Goal: Communication & Community: Answer question/provide support

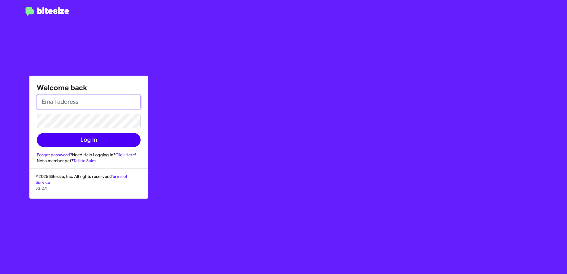
type input "obockey@vindevers.com"
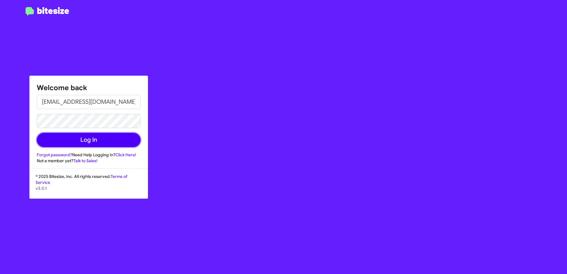
click at [83, 144] on button "Log In" at bounding box center [89, 140] width 104 height 14
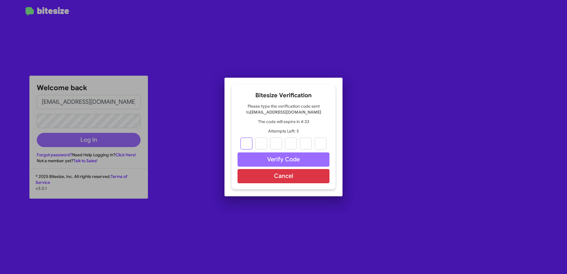
type input "6"
type input "8"
type input "3"
type input "8"
type input "9"
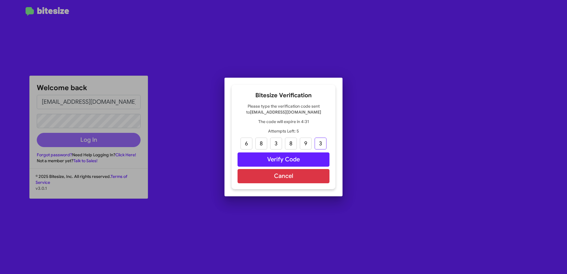
type input "3"
click at [303, 165] on button "Verify Code" at bounding box center [283, 159] width 92 height 14
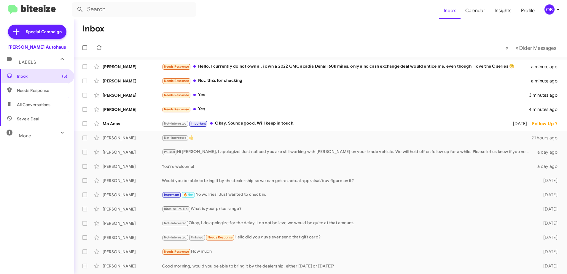
click at [42, 109] on span "All Conversations" at bounding box center [37, 105] width 74 height 14
type input "in:all-conversations"
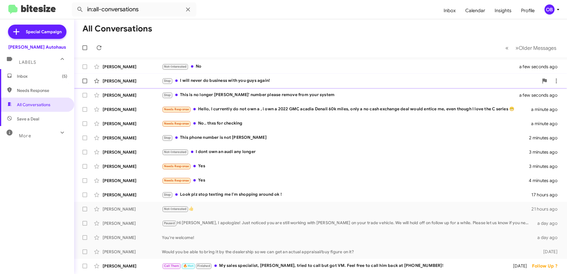
click at [297, 78] on div "Stop I will never do business with you guys again!" at bounding box center [350, 80] width 377 height 7
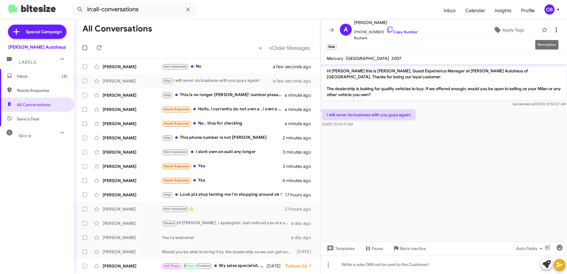
click at [556, 30] on icon at bounding box center [556, 30] width 1 height 5
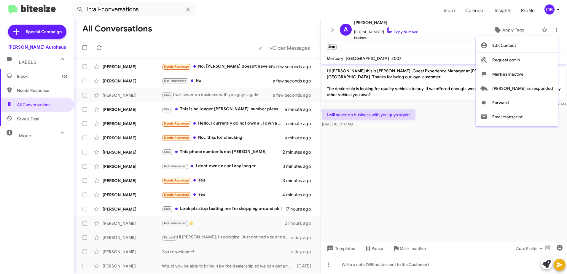
click at [442, 153] on div at bounding box center [283, 137] width 567 height 274
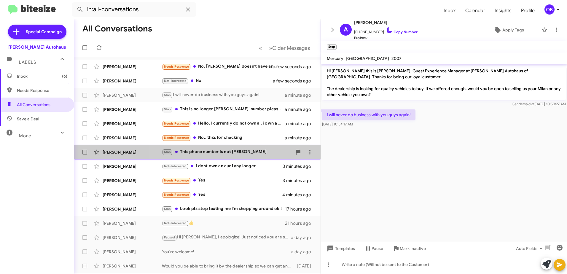
click at [229, 152] on div "Stop This phone number is not Talmadge Thomas" at bounding box center [227, 152] width 130 height 7
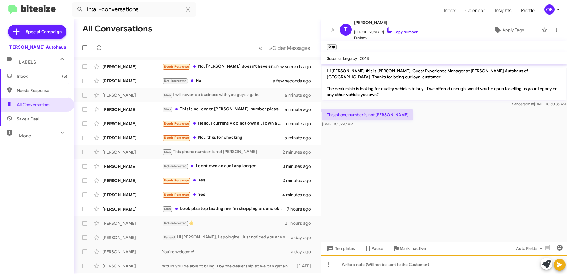
click at [387, 264] on div at bounding box center [444, 264] width 246 height 19
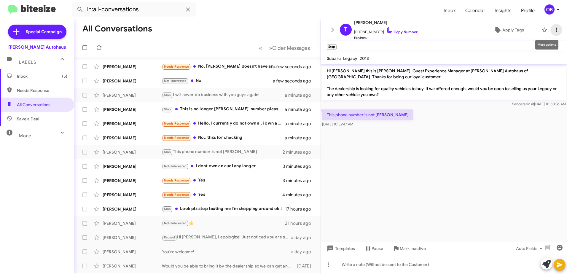
click at [553, 27] on icon at bounding box center [556, 29] width 7 height 7
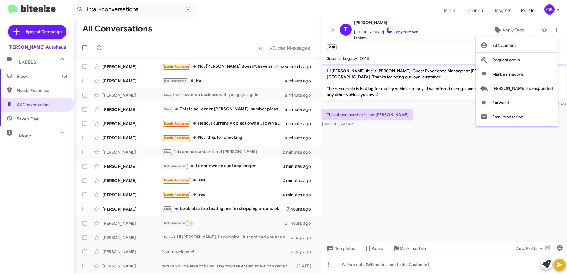
click at [406, 153] on div at bounding box center [283, 137] width 567 height 274
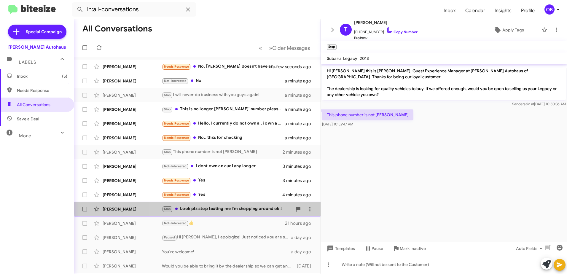
click at [232, 205] on div "Ronald Jr Stop Look plz stop texting me I'm shopping around ok ! 17 hours ago" at bounding box center [197, 209] width 237 height 12
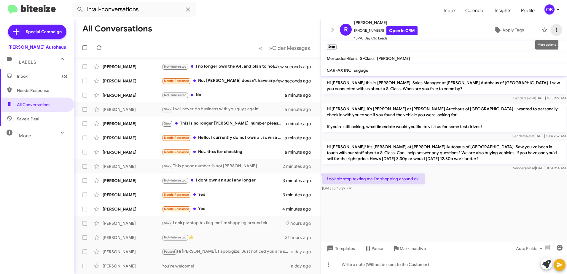
click at [553, 27] on icon at bounding box center [556, 29] width 7 height 7
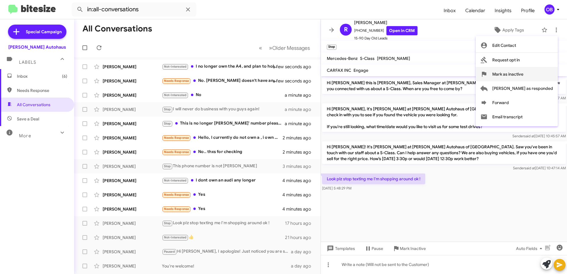
click at [523, 80] on span "Mark as inactive" at bounding box center [507, 74] width 31 height 14
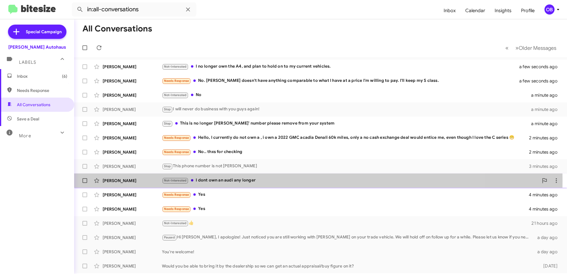
click at [222, 181] on div "Not-Interested I dont own an audi any longer" at bounding box center [350, 180] width 377 height 7
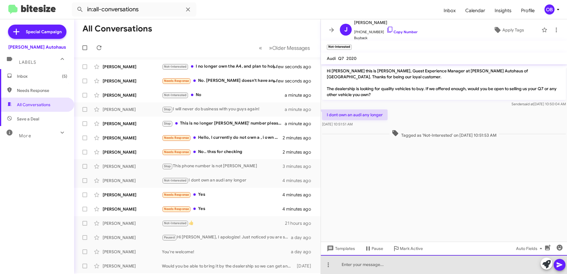
click at [371, 267] on div at bounding box center [444, 264] width 246 height 19
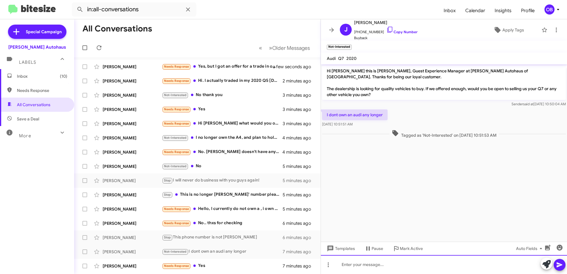
click at [381, 263] on div at bounding box center [444, 264] width 246 height 19
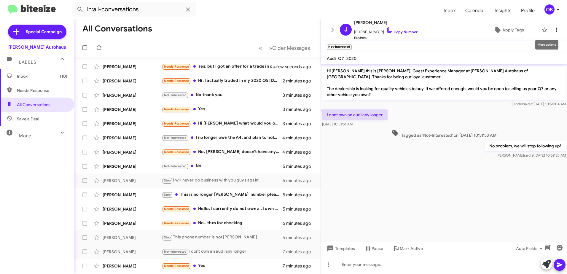
click at [553, 30] on icon at bounding box center [556, 29] width 7 height 7
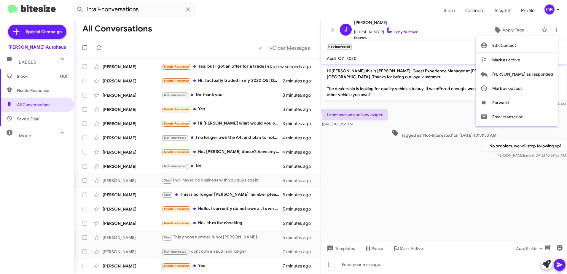
click at [413, 46] on div at bounding box center [283, 137] width 567 height 274
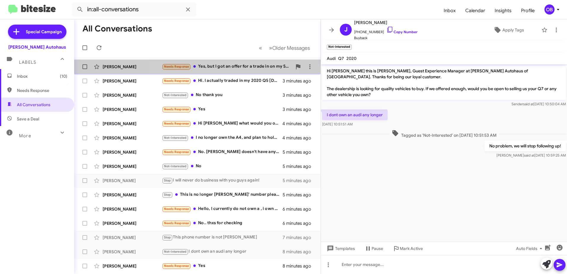
click at [225, 74] on span "Gary Davidson Needs Response Yes, but I got an offer for a trade in on my SL 55…" at bounding box center [197, 67] width 246 height 14
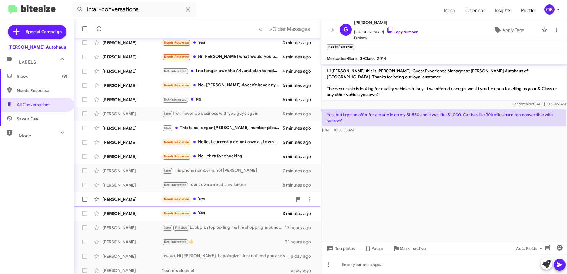
scroll to position [70, 0]
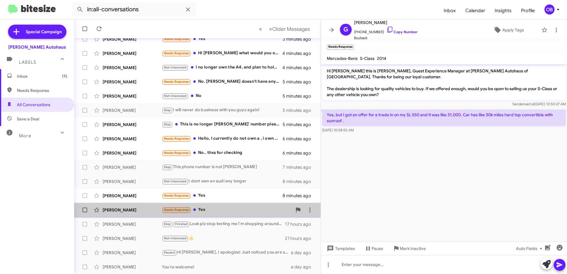
click at [217, 208] on div "Needs Response Yes" at bounding box center [227, 209] width 130 height 7
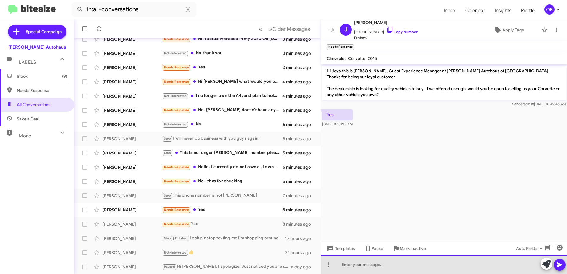
click at [349, 262] on div at bounding box center [444, 264] width 246 height 19
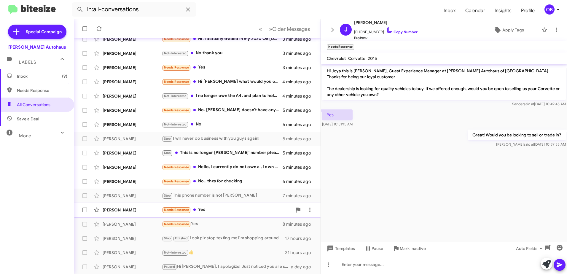
click at [226, 213] on div "Needs Response Yes" at bounding box center [227, 209] width 130 height 7
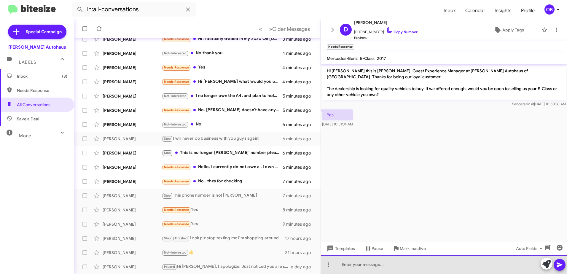
click at [353, 268] on div at bounding box center [444, 264] width 246 height 19
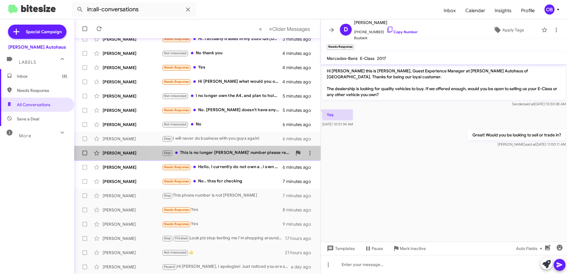
click at [220, 156] on div "Carlos Castillo Stop This is no longer Carlos' number please remove from your s…" at bounding box center [197, 153] width 237 height 12
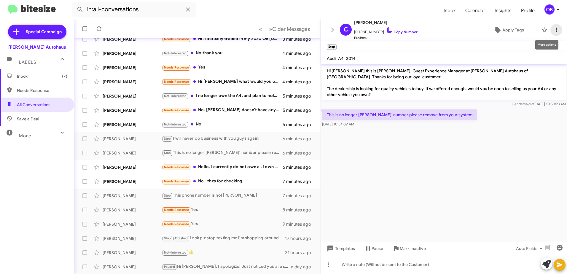
click at [553, 31] on icon at bounding box center [556, 29] width 7 height 7
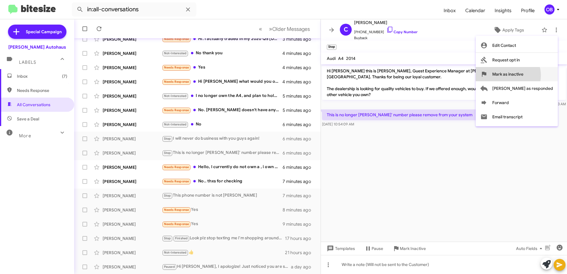
click at [523, 75] on span "Mark as inactive" at bounding box center [507, 74] width 31 height 14
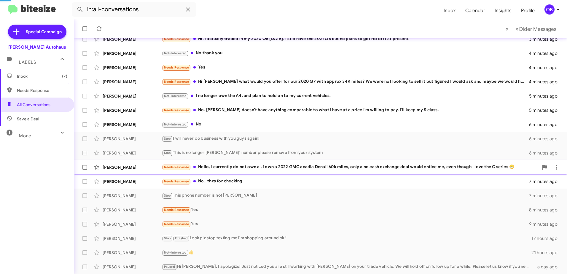
scroll to position [56, 0]
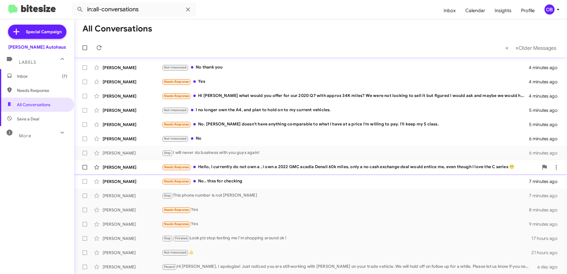
click at [253, 166] on div "Needs Response Hello, I currently do not own a , i own a 2022 GMC acadia Denali…" at bounding box center [350, 167] width 377 height 7
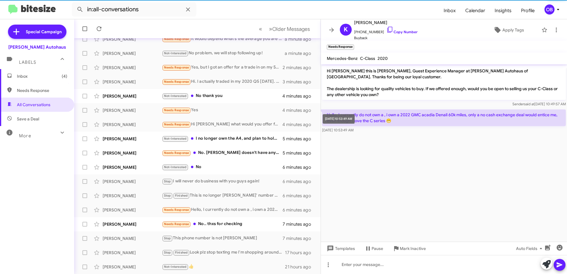
scroll to position [70, 0]
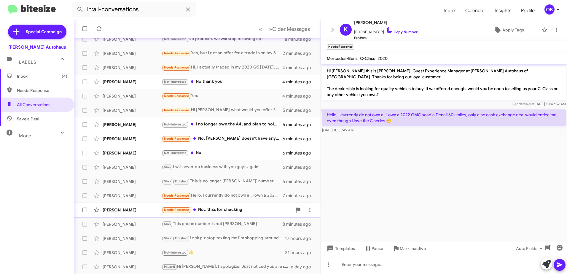
click at [228, 212] on div "Needs Response No.. thxs for checking" at bounding box center [227, 209] width 130 height 7
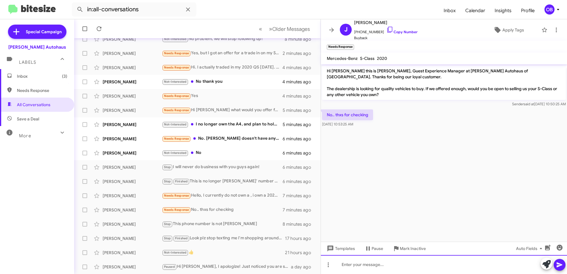
click at [390, 267] on div at bounding box center [444, 264] width 246 height 19
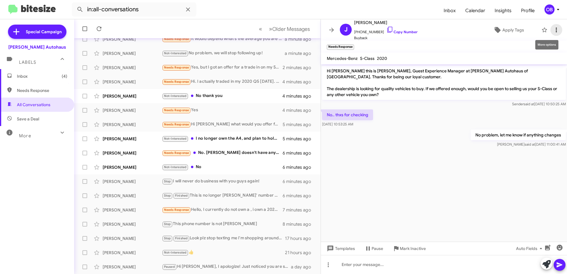
click at [553, 33] on icon at bounding box center [556, 29] width 7 height 7
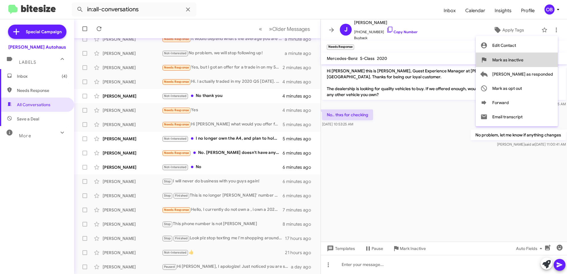
click at [549, 58] on button "Mark as inactive" at bounding box center [517, 60] width 82 height 14
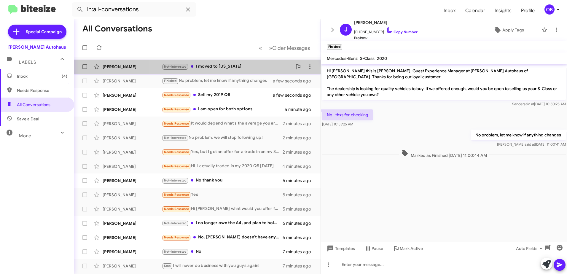
click at [243, 69] on div "Not-Interested I moved to North Carolina" at bounding box center [227, 66] width 130 height 7
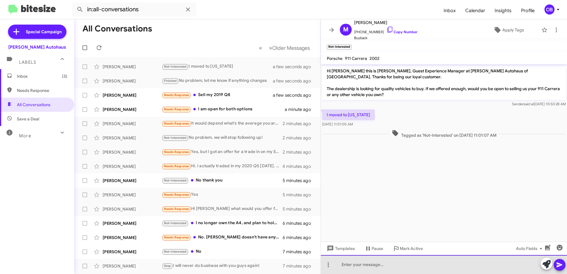
click at [371, 267] on div at bounding box center [444, 264] width 246 height 19
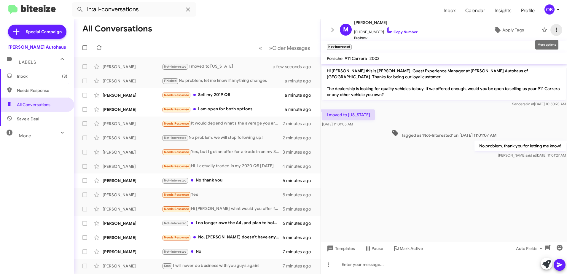
click at [553, 31] on icon at bounding box center [556, 29] width 7 height 7
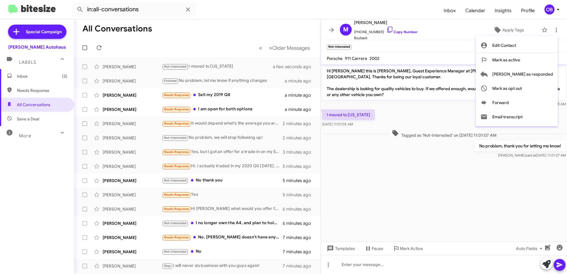
click at [420, 55] on div at bounding box center [283, 137] width 567 height 274
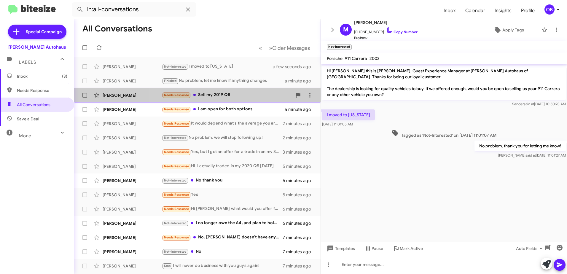
click at [229, 93] on div "Needs Response Sell my 2019 Q8" at bounding box center [227, 95] width 130 height 7
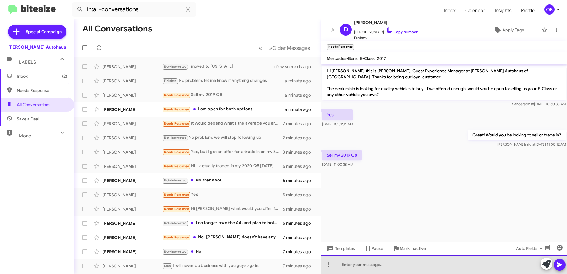
click at [388, 270] on div at bounding box center [444, 264] width 246 height 19
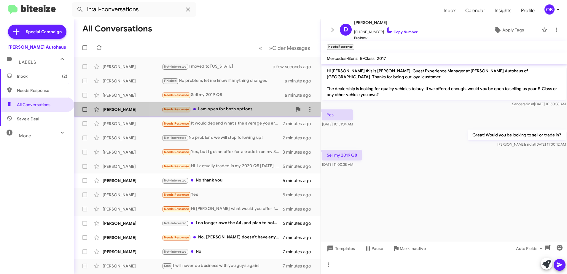
click at [240, 108] on div "Needs Response I am open for both options" at bounding box center [227, 109] width 130 height 7
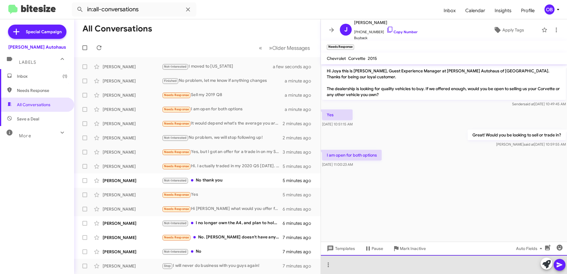
click at [419, 262] on div at bounding box center [444, 264] width 246 height 19
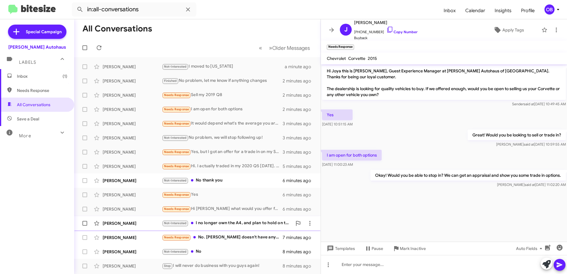
click at [233, 221] on div "Not-Interested I no longer own the A4, and plan to hold on to my current vehicl…" at bounding box center [227, 223] width 130 height 7
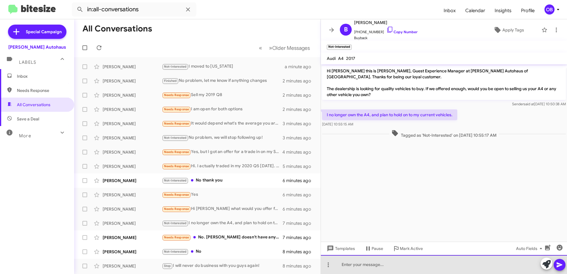
click at [375, 263] on div at bounding box center [444, 264] width 246 height 19
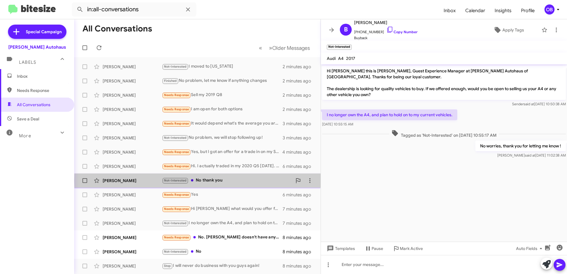
click at [262, 180] on div "Not-Interested No thank you" at bounding box center [227, 180] width 130 height 7
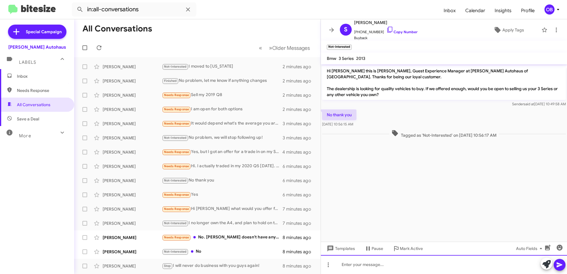
click at [385, 268] on div at bounding box center [444, 264] width 246 height 19
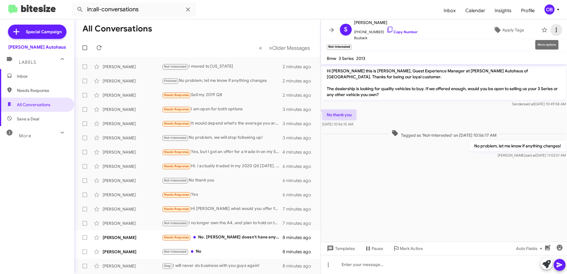
click at [554, 28] on icon at bounding box center [556, 29] width 7 height 7
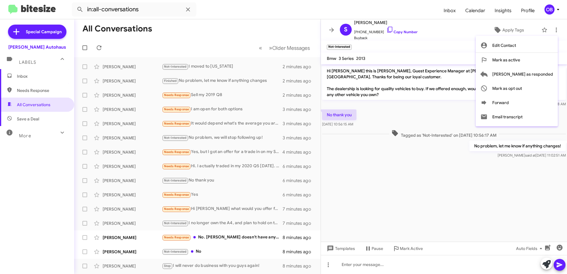
click at [432, 110] on div at bounding box center [283, 137] width 567 height 274
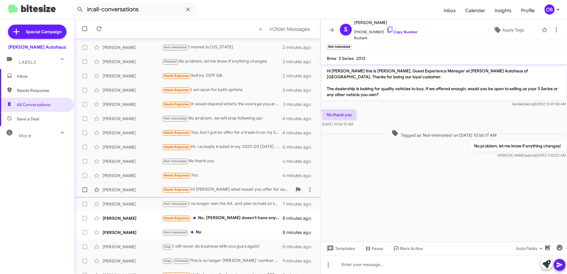
scroll to position [30, 0]
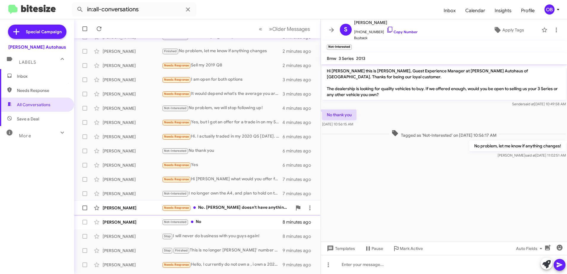
click at [213, 204] on div "Needs Response No. Mercedes doesn't have anything comparable to what I have at …" at bounding box center [227, 207] width 130 height 7
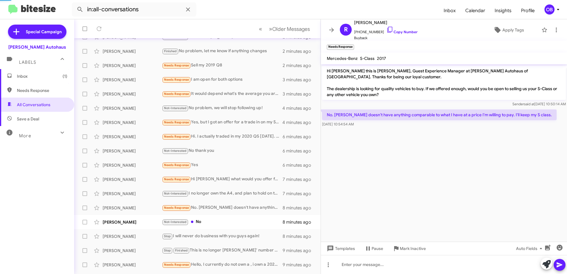
scroll to position [70, 0]
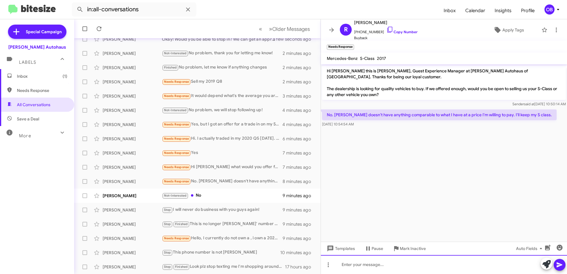
click at [417, 262] on div at bounding box center [444, 264] width 246 height 19
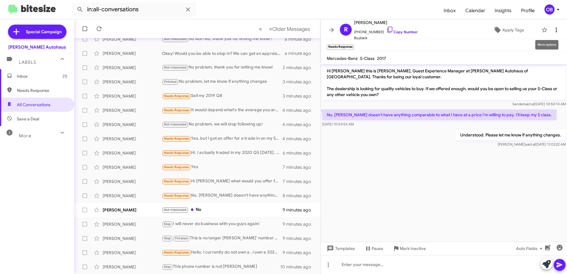
click at [553, 33] on icon at bounding box center [556, 29] width 7 height 7
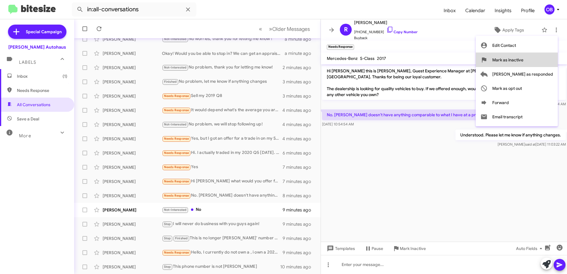
click at [550, 63] on button "Mark as inactive" at bounding box center [517, 60] width 82 height 14
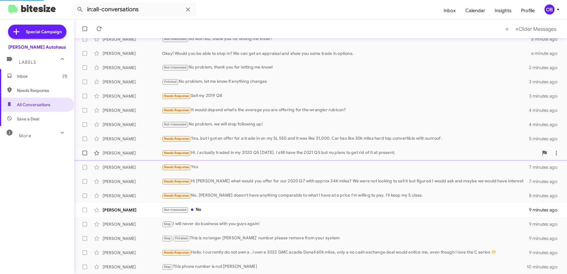
scroll to position [56, 0]
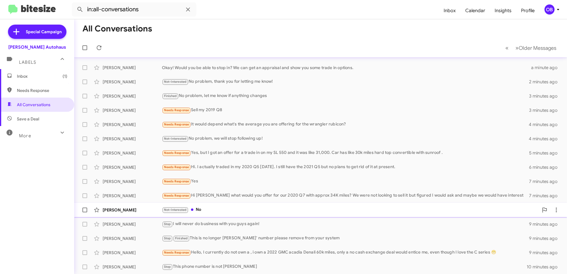
click at [285, 207] on div "Not-Interested No" at bounding box center [350, 209] width 377 height 7
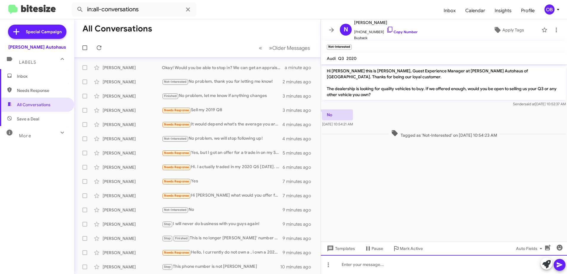
click at [426, 266] on div at bounding box center [444, 264] width 246 height 19
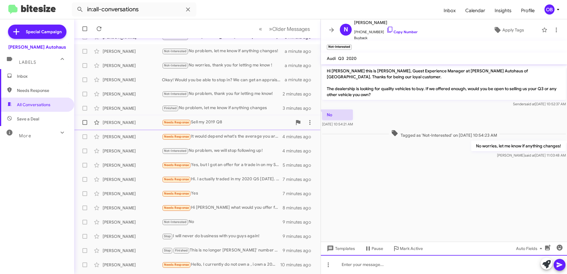
scroll to position [56, 0]
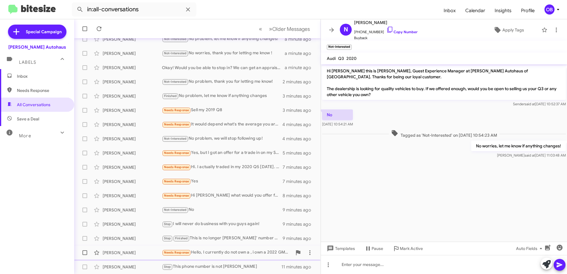
click at [237, 250] on div "Needs Response Hello, I currently do not own a , i own a 2022 GMC acadia Denali…" at bounding box center [227, 252] width 130 height 7
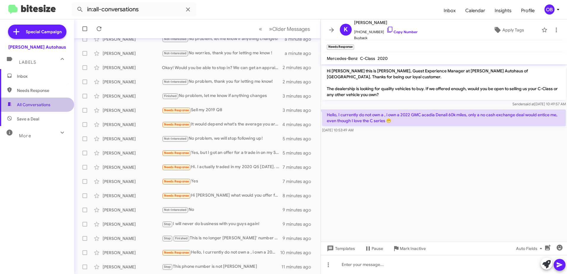
click at [40, 107] on span "All Conversations" at bounding box center [34, 105] width 34 height 6
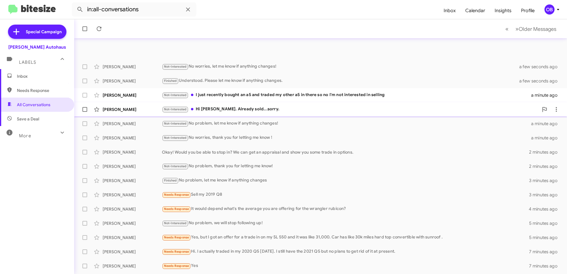
scroll to position [70, 0]
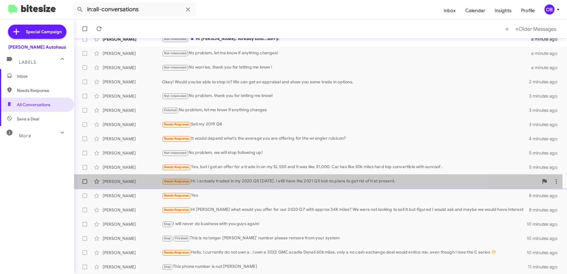
click at [261, 183] on div "Needs Response Hi. I actually traded in my 2020 Q5 yesterday. I still have the …" at bounding box center [350, 181] width 377 height 7
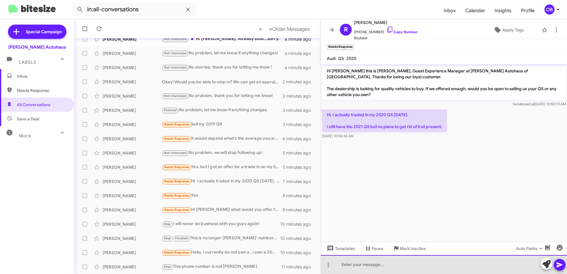
click at [404, 263] on div at bounding box center [444, 264] width 246 height 19
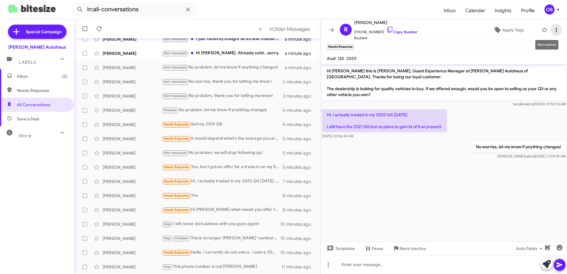
click at [553, 28] on icon at bounding box center [556, 29] width 7 height 7
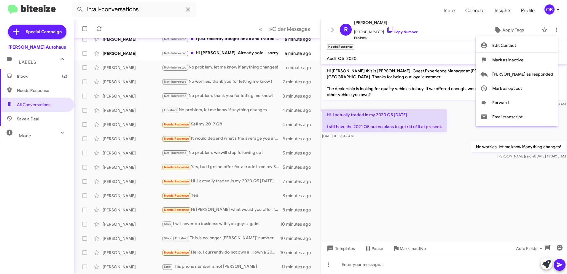
click at [390, 47] on div at bounding box center [283, 137] width 567 height 274
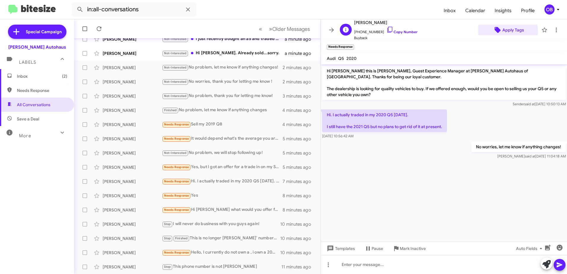
click at [495, 32] on icon at bounding box center [498, 30] width 6 height 6
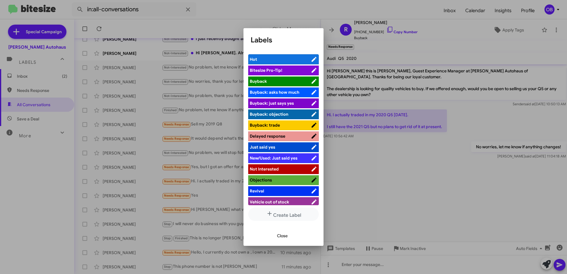
click at [269, 168] on span "Not Interested" at bounding box center [264, 168] width 29 height 5
click at [279, 237] on span "Close" at bounding box center [282, 235] width 11 height 11
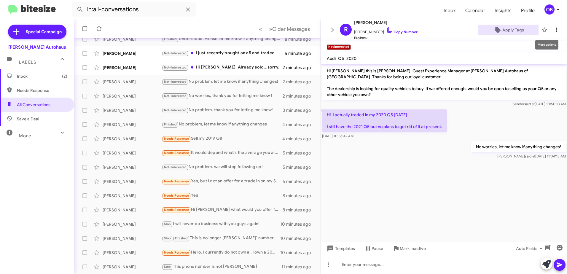
click at [556, 30] on icon at bounding box center [556, 30] width 1 height 5
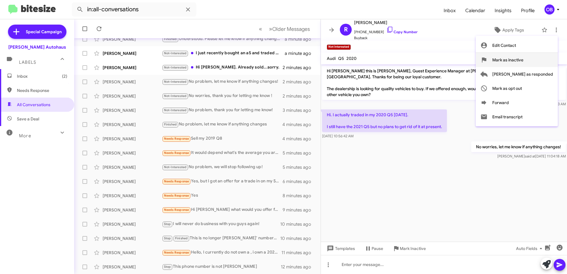
click at [523, 58] on span "Mark as inactive" at bounding box center [507, 60] width 31 height 14
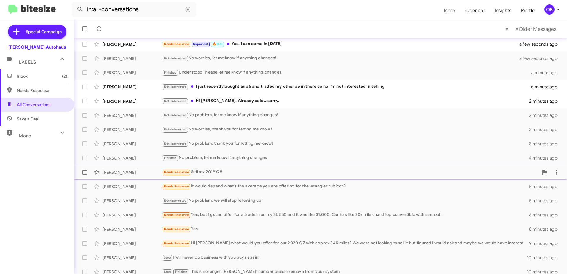
scroll to position [56, 0]
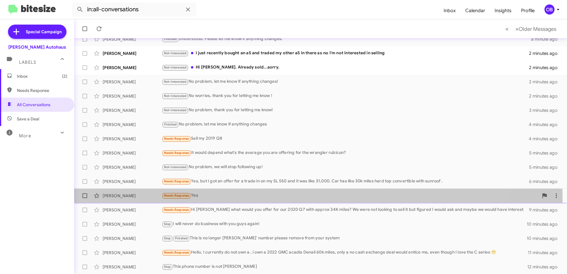
click at [235, 198] on div "Needs Response Yes" at bounding box center [350, 195] width 377 height 7
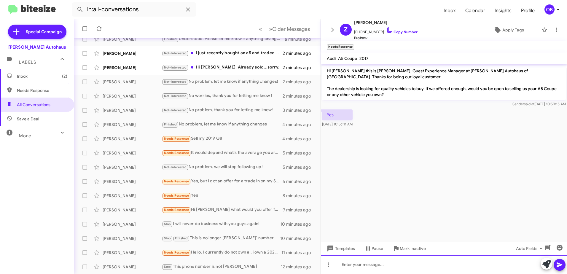
click at [374, 263] on div at bounding box center [444, 264] width 246 height 19
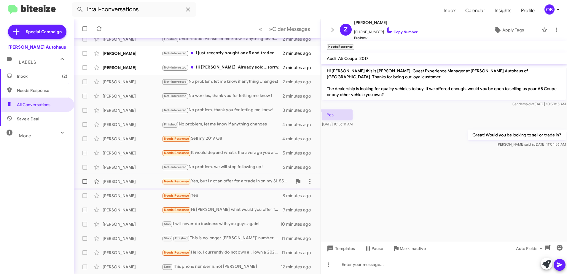
click at [232, 185] on div "Gary Davidson Needs Response Yes, but I got an offer for a trade in on my SL 55…" at bounding box center [197, 182] width 237 height 12
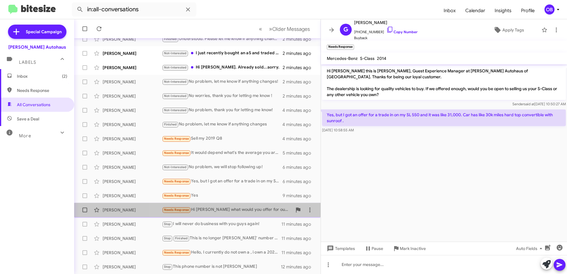
click at [212, 213] on div "Needs Response Hi Aubrey what would you offer for our 2020 Q7 with approx 34K m…" at bounding box center [227, 209] width 130 height 7
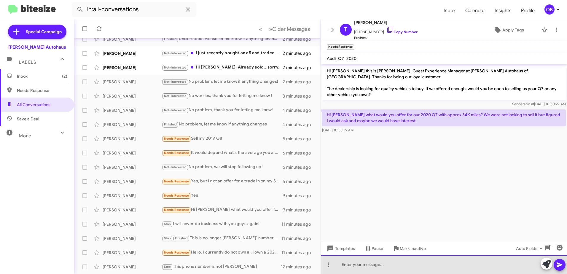
click at [414, 263] on div at bounding box center [444, 264] width 246 height 19
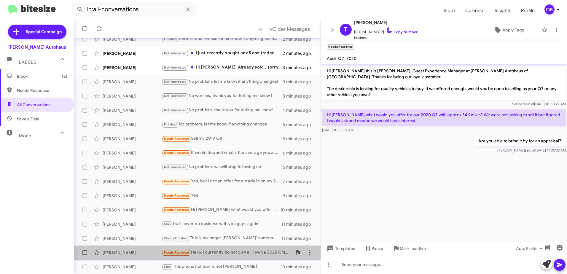
click at [237, 251] on div "Needs Response Hello, I currently do not own a , i own a 2022 GMC acadia Denali…" at bounding box center [227, 252] width 130 height 7
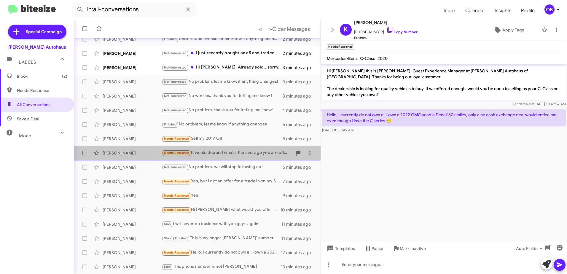
click at [247, 152] on div "Needs Response It would depend what's the average you are offering for the wran…" at bounding box center [227, 152] width 130 height 7
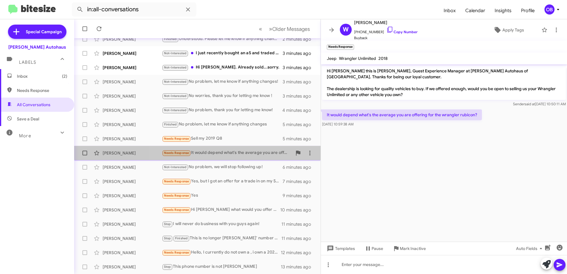
click at [237, 150] on div "Needs Response It would depend what's the average you are offering for the wran…" at bounding box center [227, 152] width 130 height 7
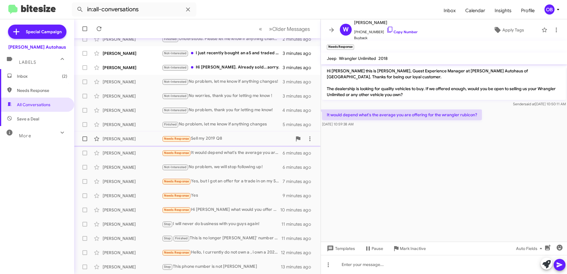
click at [239, 141] on div "Needs Response Sell my 2019 Q8" at bounding box center [227, 138] width 130 height 7
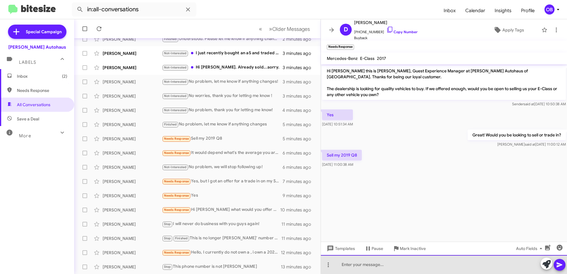
click at [462, 259] on div at bounding box center [444, 264] width 246 height 19
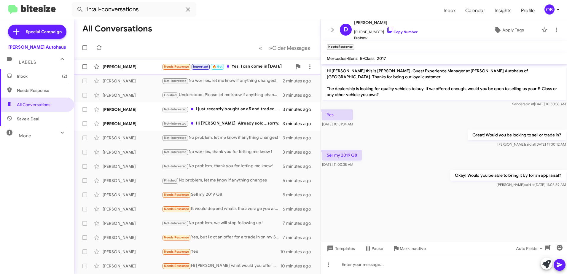
click at [262, 66] on div "Needs Response Important 🔥 Hot Yes, I can come in today" at bounding box center [227, 66] width 130 height 7
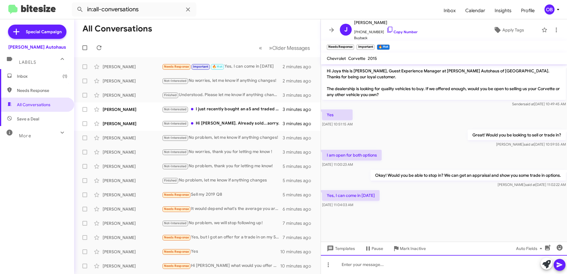
click at [374, 265] on div at bounding box center [444, 264] width 246 height 19
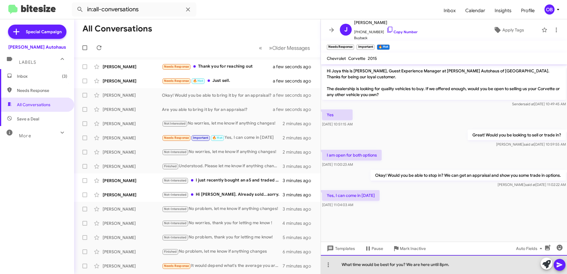
click at [458, 264] on div "What time would be best for you? We are here until 8pm." at bounding box center [444, 264] width 246 height 19
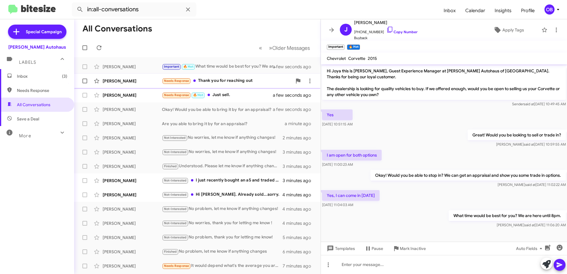
click at [226, 85] on div "James Racicot Needs Response Thank you for reaching out a few seconds ago" at bounding box center [197, 81] width 237 height 12
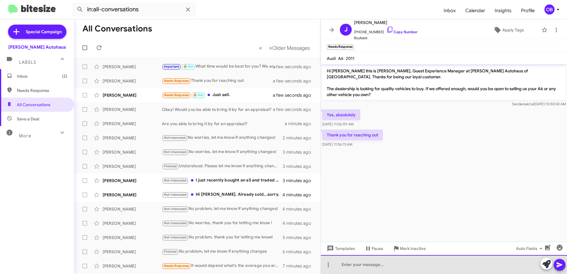
click at [449, 267] on div at bounding box center [444, 264] width 246 height 19
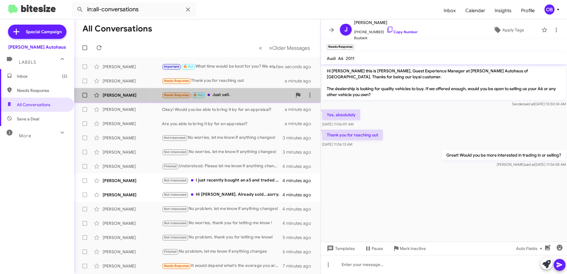
click at [262, 90] on div "Zivko Cvetkoski Needs Response 🔥 Hot Just sell. a minute ago" at bounding box center [197, 95] width 237 height 12
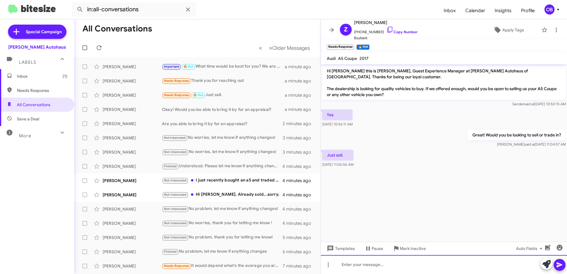
click at [438, 270] on div at bounding box center [444, 264] width 246 height 19
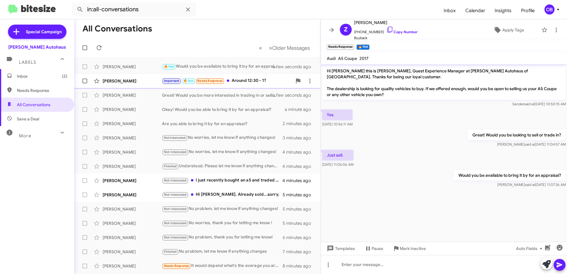
click at [248, 82] on div "Important 🔥 Hot Needs Response Around 12:30 - 1?" at bounding box center [227, 80] width 130 height 7
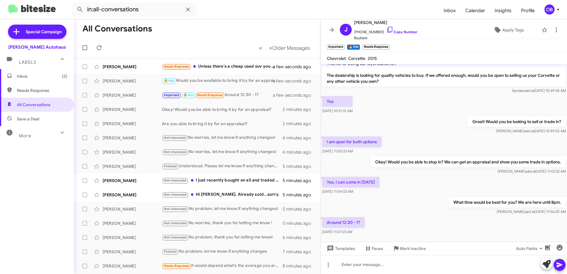
scroll to position [20, 0]
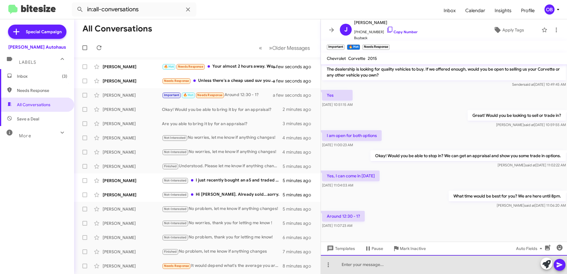
click at [389, 265] on div at bounding box center [444, 264] width 246 height 19
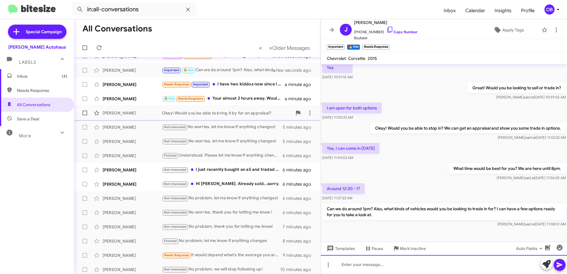
scroll to position [0, 0]
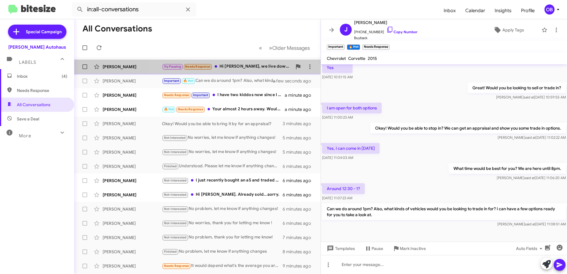
click at [246, 71] on div "Trevor Ballinger Try Pausing Needs Response Hi Aubrey, we live down in Findlay …" at bounding box center [197, 67] width 237 height 12
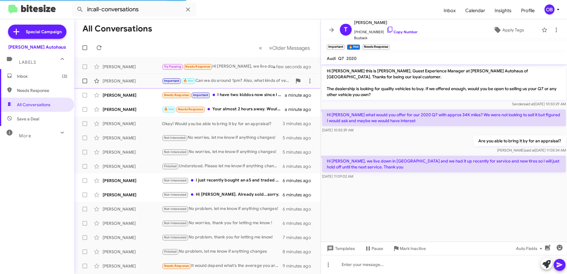
click at [247, 82] on div "Important 🔥 Hot Can we do around 1pm? Also, what kinds of vehicles would you be…" at bounding box center [227, 80] width 130 height 7
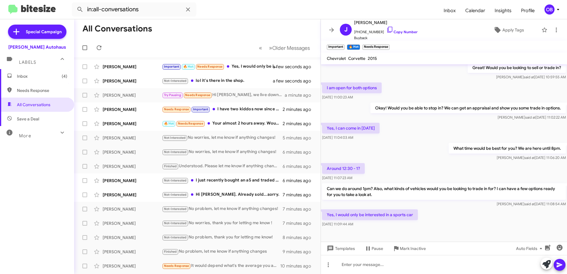
scroll to position [69, 0]
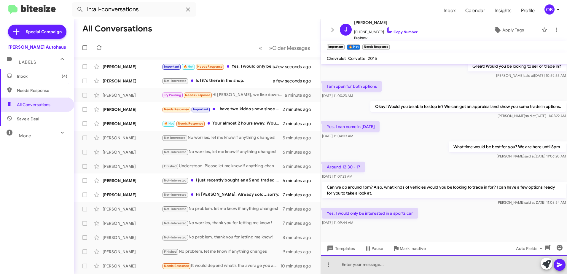
click at [382, 262] on div at bounding box center [444, 264] width 246 height 19
click at [347, 265] on div at bounding box center [444, 264] width 246 height 19
click at [361, 264] on div at bounding box center [444, 264] width 246 height 19
click at [522, 265] on div "OK, we have a few options that may work and we can also get an appraisal on you…" at bounding box center [444, 264] width 246 height 19
click at [525, 265] on div "OK, we have a few options that may work, and we can also get an appraisal on yo…" at bounding box center [444, 264] width 246 height 19
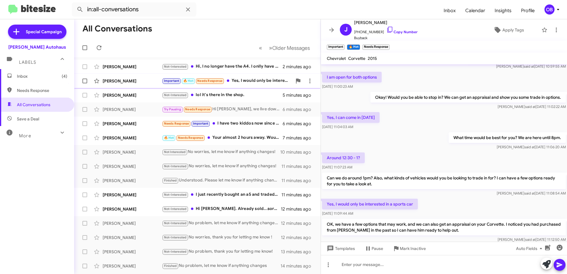
scroll to position [96, 0]
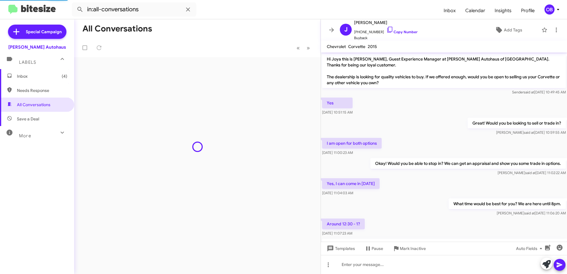
scroll to position [84, 0]
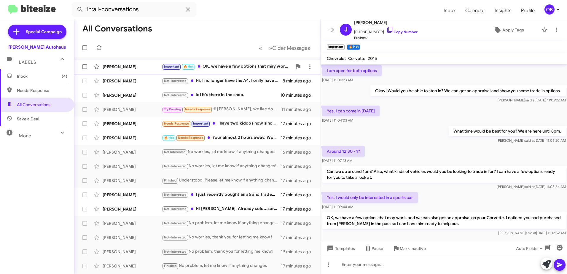
click at [218, 70] on div "Important 🔥 Hot OK, we have a few options that may work, and we can also get an…" at bounding box center [227, 66] width 130 height 7
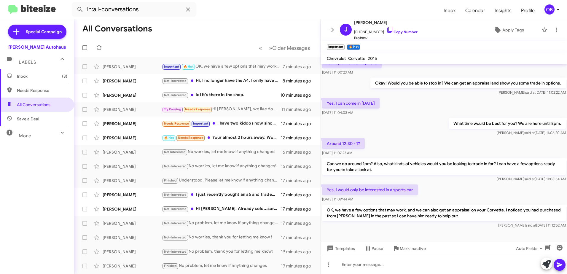
scroll to position [96, 0]
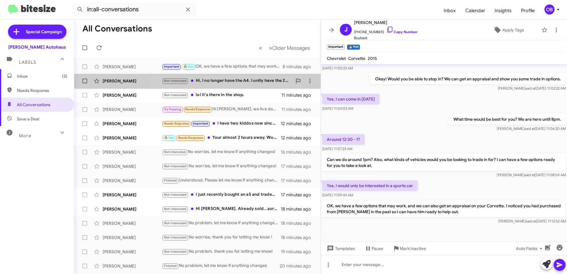
click at [221, 84] on div "Not-Interested Hi, I no longer have the A4. I onlly have the 2023 GLB that I'm …" at bounding box center [227, 80] width 130 height 7
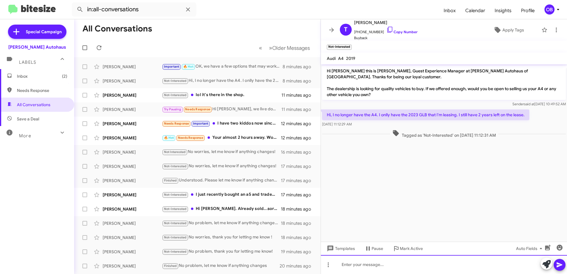
click at [391, 266] on div at bounding box center [444, 264] width 246 height 19
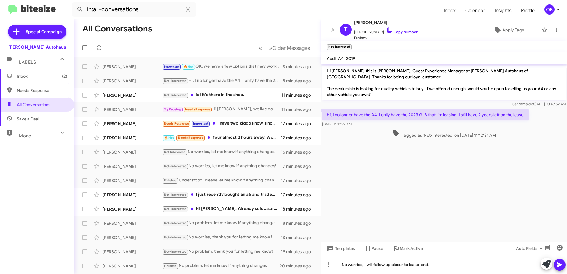
click at [560, 262] on icon at bounding box center [559, 264] width 7 height 7
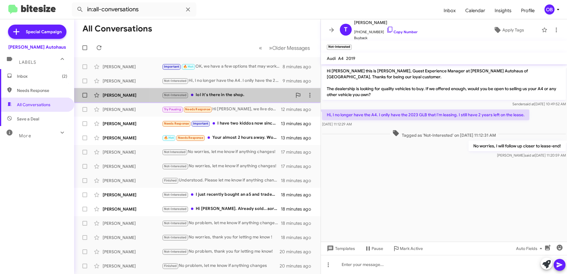
click at [237, 95] on div "Not-Interested lol it's there in the shop." at bounding box center [227, 95] width 130 height 7
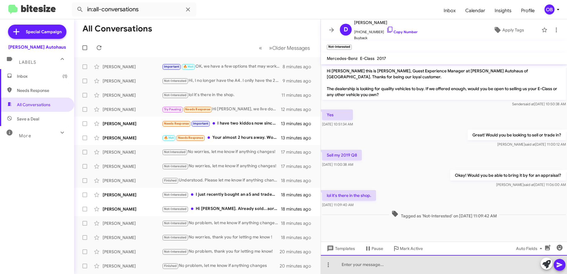
click at [367, 269] on div at bounding box center [444, 264] width 246 height 19
click at [464, 264] on div "Oh okay! I'll see if I can have someone take a look then!" at bounding box center [444, 264] width 246 height 19
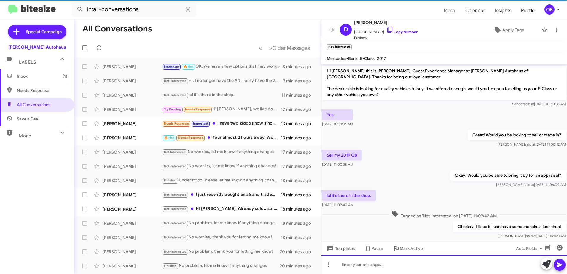
scroll to position [10, 0]
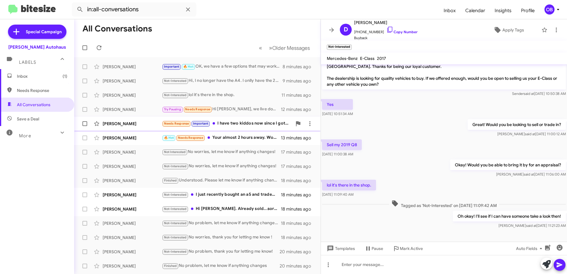
click at [230, 128] on div "James Racicot Needs Response Important I have two kiddos now since I got the a6…" at bounding box center [197, 124] width 237 height 12
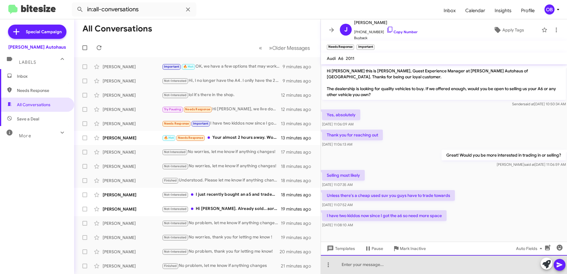
click at [399, 273] on div at bounding box center [444, 264] width 246 height 19
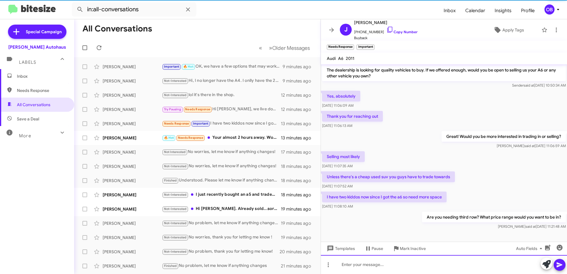
scroll to position [20, 0]
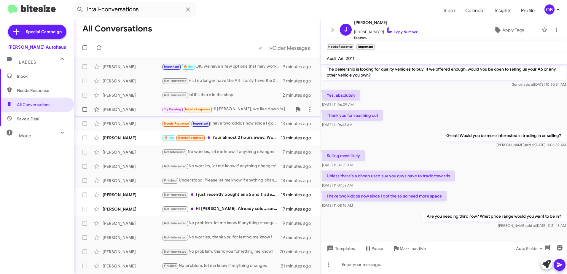
click at [236, 109] on div "Try Pausing Needs Response Hi Aubrey, we live down in Findlay and we had it up …" at bounding box center [227, 109] width 130 height 7
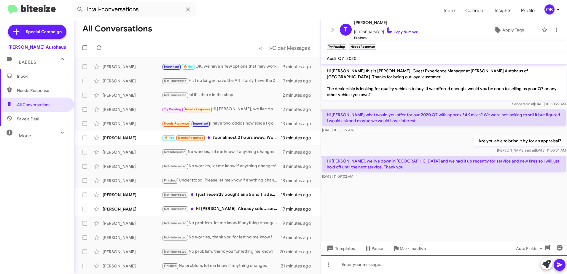
click at [380, 263] on div at bounding box center [444, 264] width 246 height 19
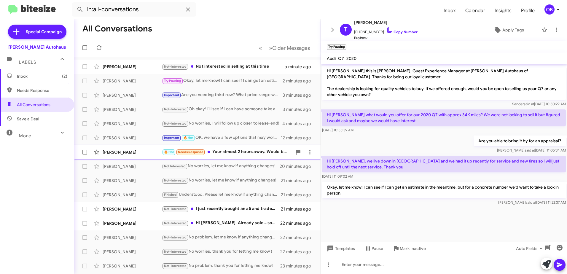
click at [245, 145] on span "[PERSON_NAME] 🔥 Hot Needs Response Your almost 2 hours away. Would be tough. 17…" at bounding box center [197, 152] width 246 height 14
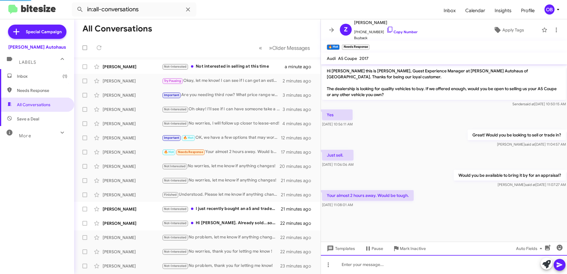
click at [352, 264] on div at bounding box center [444, 264] width 246 height 19
click at [429, 266] on div "Ok, I can see if I can get a ballpark on it. Doy ou have the mileage?" at bounding box center [444, 264] width 246 height 19
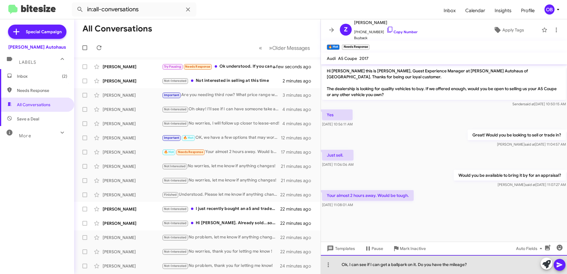
click at [476, 265] on div "Ok, I can see if I can get a ballpark on it. Do you have the mileage?" at bounding box center [444, 264] width 246 height 19
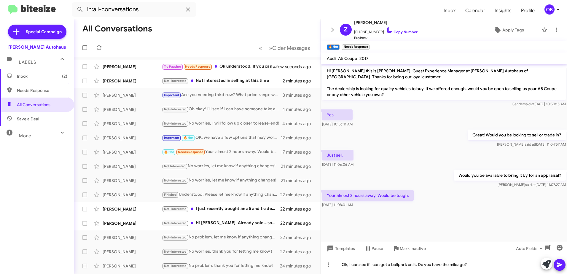
click at [557, 264] on icon at bounding box center [559, 264] width 7 height 7
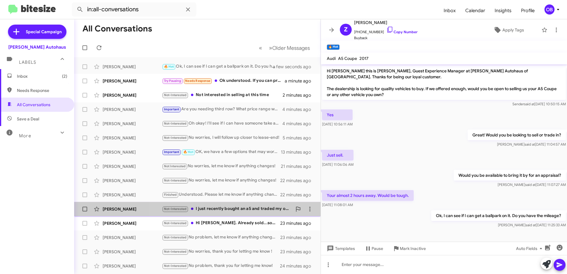
click at [237, 208] on div "Not-Interested I just recently bought an a5 and traded my other a5 in there so …" at bounding box center [227, 208] width 130 height 7
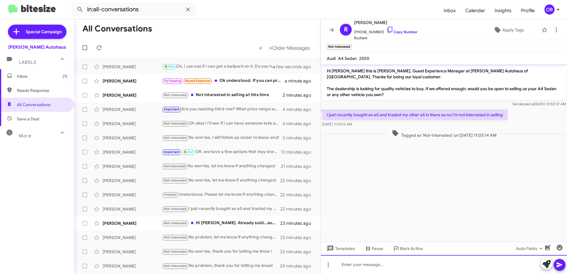
click at [417, 269] on div at bounding box center [444, 264] width 246 height 19
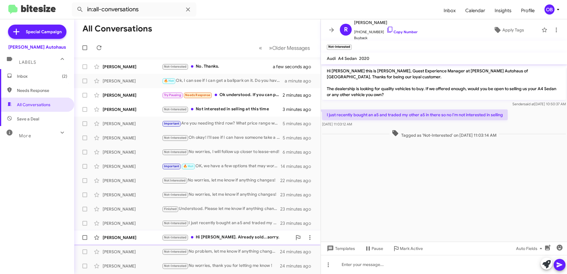
click at [223, 233] on div "Carol Coe Not-Interested Hi Aubrey. Already sold...sorry. 24 minutes ago" at bounding box center [197, 238] width 237 height 12
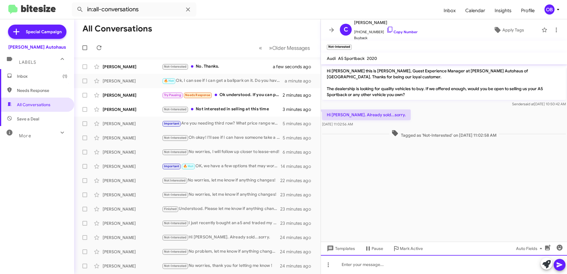
click at [367, 264] on div at bounding box center [444, 264] width 246 height 19
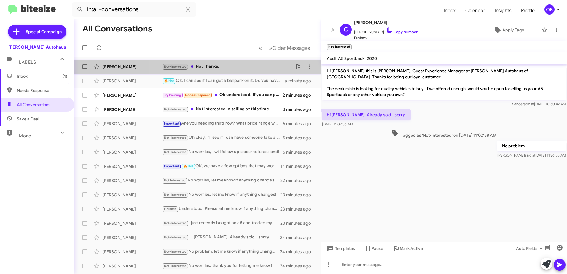
click at [250, 68] on div "Not-Interested No. Thanks." at bounding box center [227, 66] width 130 height 7
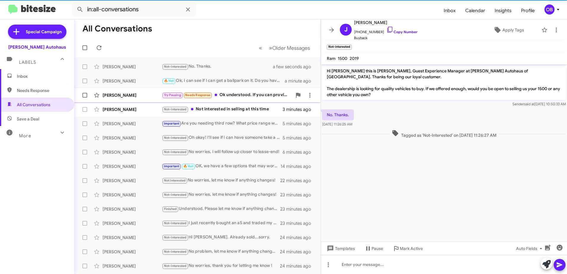
click at [262, 95] on div "Try Pausing Needs Response Ok understood. If you can provide a ballpark based o…" at bounding box center [227, 95] width 130 height 7
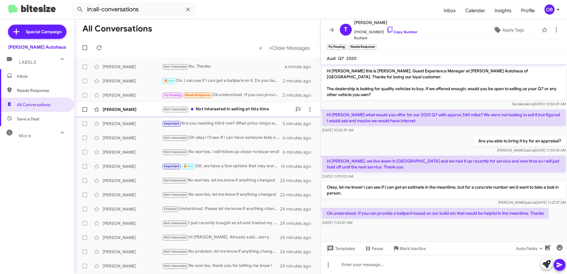
click at [256, 115] on span "Jacob Jankowski Not-Interested Not interested in selling at this time 3 minutes…" at bounding box center [197, 109] width 246 height 14
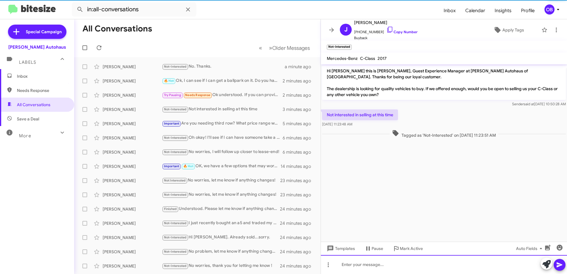
click at [388, 262] on div at bounding box center [444, 264] width 246 height 19
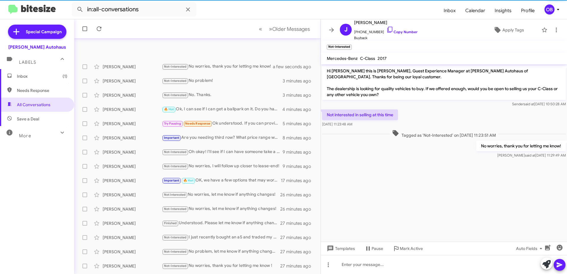
scroll to position [70, 0]
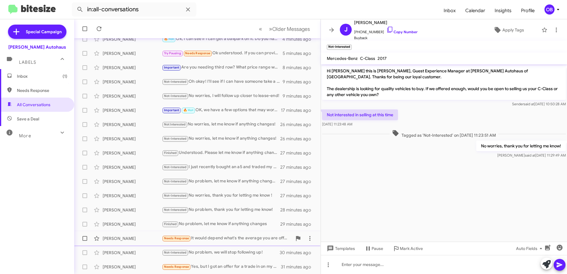
click at [224, 240] on div "Needs Response It would depend what's the average you are offering for the wran…" at bounding box center [227, 238] width 130 height 7
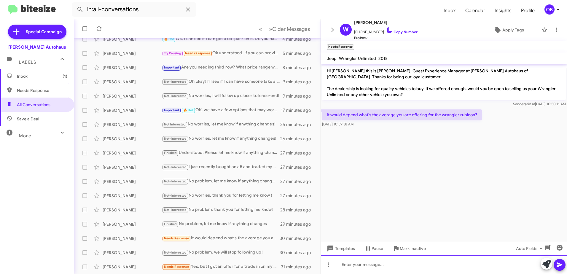
click at [347, 267] on div at bounding box center [444, 264] width 246 height 19
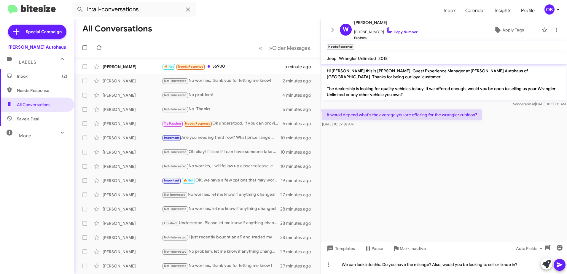
click at [559, 263] on icon at bounding box center [559, 264] width 7 height 7
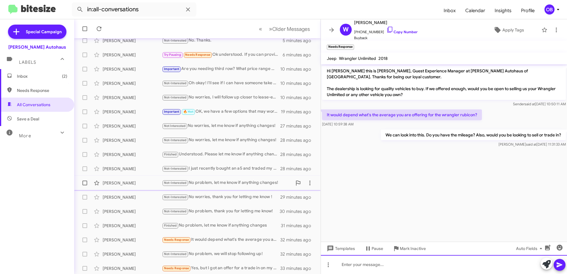
scroll to position [70, 0]
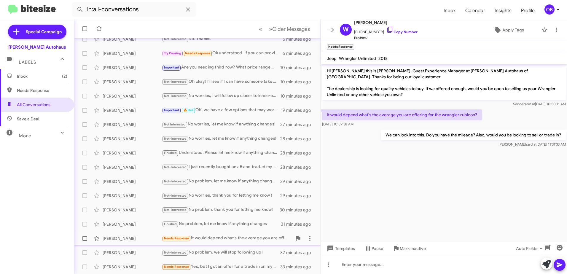
click at [195, 237] on div "Needs Response It would depend what's the average you are offering for the wran…" at bounding box center [227, 238] width 130 height 7
click at [203, 269] on div "Needs Response Yes, but I got an offer for a trade in on my SL 550 and it was l…" at bounding box center [227, 266] width 130 height 7
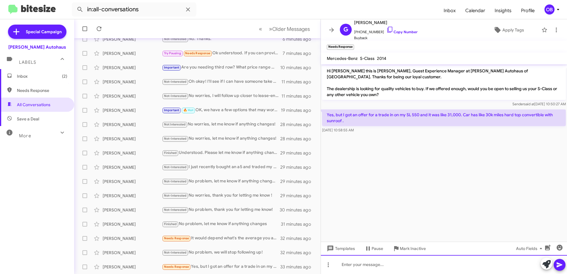
click at [370, 264] on div at bounding box center [444, 264] width 246 height 19
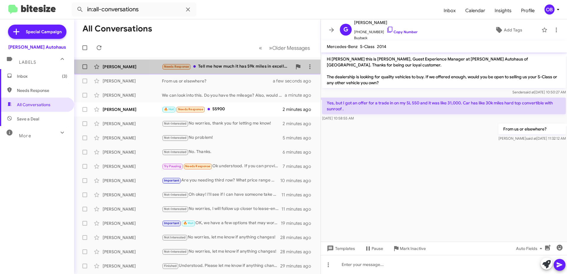
click at [238, 70] on div "Needs Response Tell me how much it has 59k miles in excellent condition Text me…" at bounding box center [227, 66] width 130 height 7
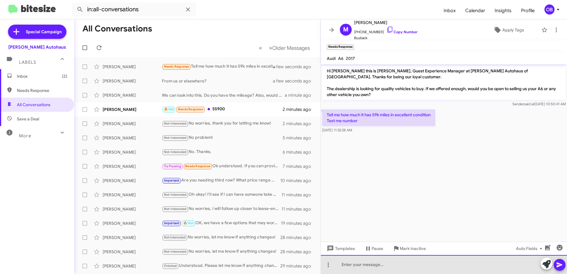
click at [405, 259] on div at bounding box center [444, 264] width 246 height 19
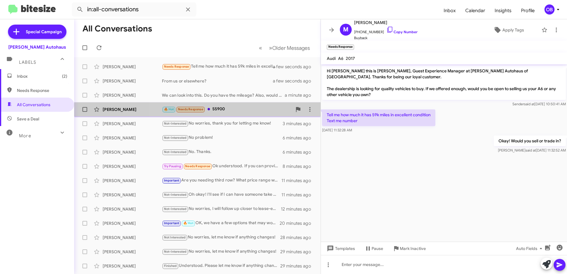
click at [248, 110] on div "🔥 Hot Needs Response 55900" at bounding box center [227, 109] width 130 height 7
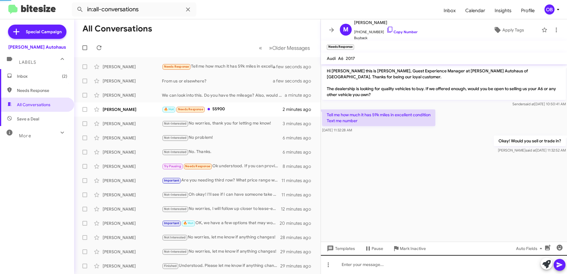
scroll to position [20, 0]
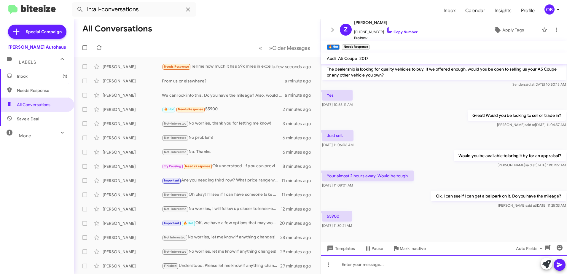
click at [360, 264] on div at bounding box center [444, 264] width 246 height 19
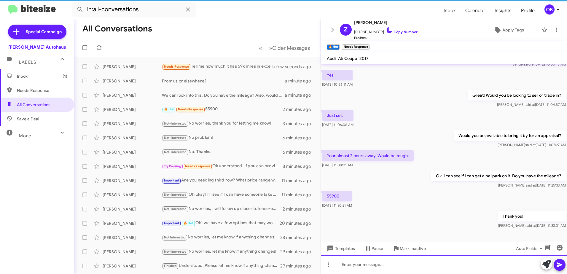
scroll to position [41, 0]
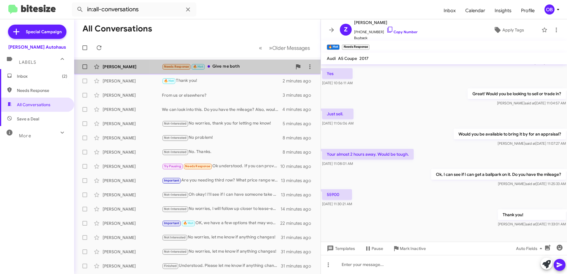
click at [235, 65] on div "Needs Response 🔥 Hot Give me both" at bounding box center [227, 66] width 130 height 7
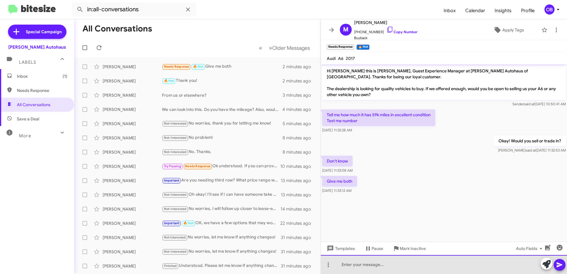
click at [391, 269] on div at bounding box center [444, 264] width 246 height 19
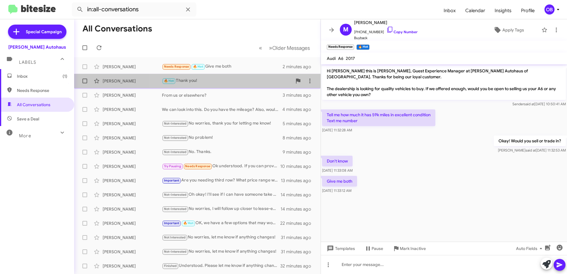
click at [243, 83] on div "🔥 Hot Thank you!" at bounding box center [227, 80] width 130 height 7
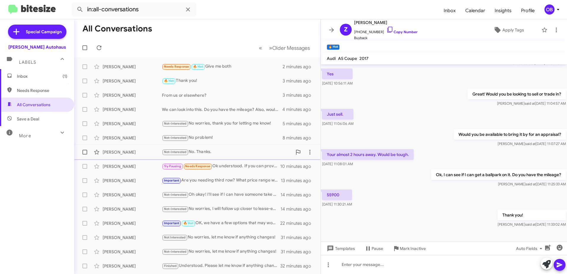
scroll to position [41, 0]
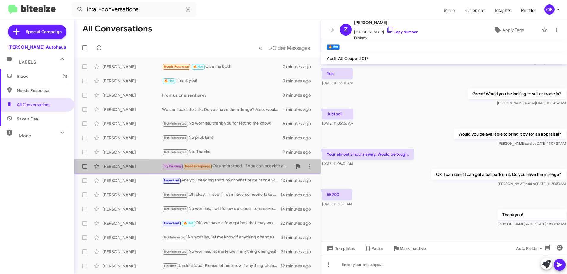
click at [247, 164] on div "Try Pausing Needs Response Ok understood. If you can provide a ballpark based o…" at bounding box center [227, 166] width 130 height 7
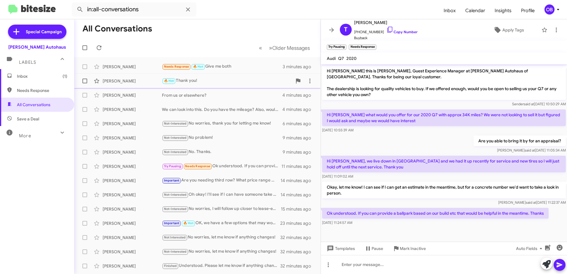
click at [225, 82] on div "🔥 Hot Thank you!" at bounding box center [227, 80] width 130 height 7
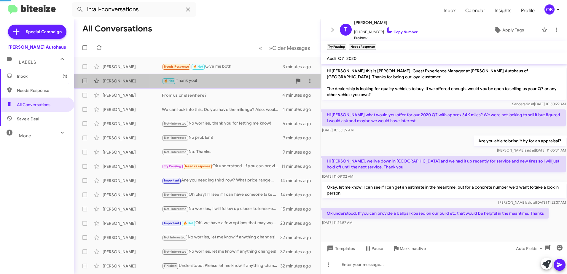
scroll to position [41, 0]
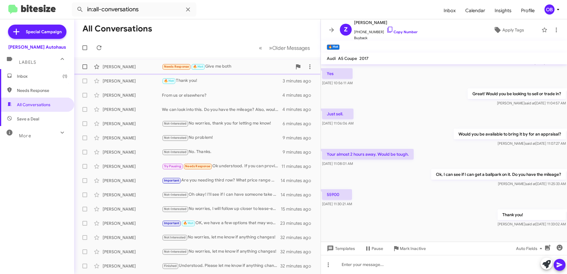
click at [218, 64] on div "Needs Response 🔥 Hot Give me both" at bounding box center [227, 66] width 130 height 7
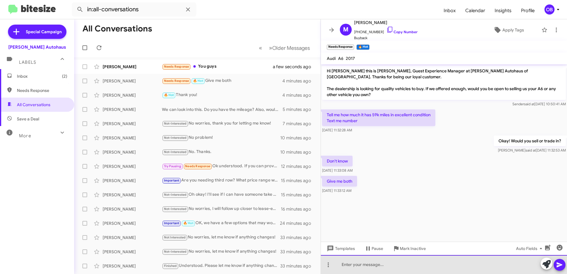
click at [409, 259] on div at bounding box center [444, 264] width 246 height 19
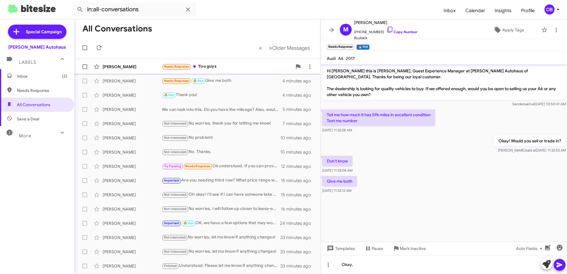
click at [247, 70] on div "Needs Response You guys" at bounding box center [227, 66] width 130 height 7
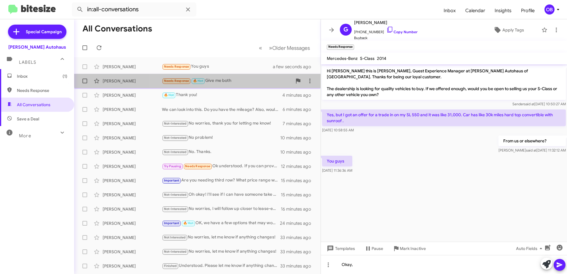
click at [199, 74] on span "Marianne Drenik Needs Response 🔥 Hot Give me both 4 minutes ago" at bounding box center [197, 81] width 246 height 14
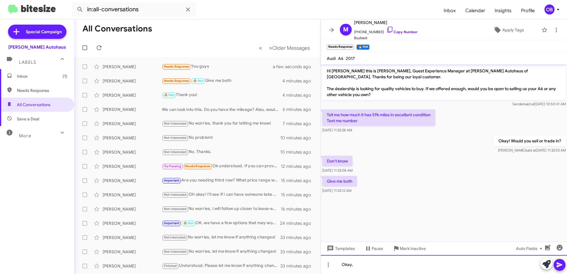
click at [369, 267] on div "Okay," at bounding box center [444, 264] width 246 height 19
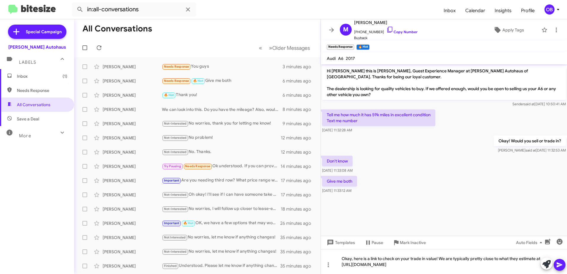
click at [561, 264] on icon at bounding box center [559, 264] width 7 height 7
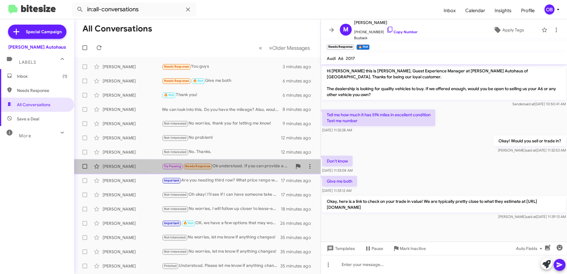
click at [231, 169] on div "Try Pausing Needs Response Ok understood. If you can provide a ballpark based o…" at bounding box center [227, 166] width 130 height 7
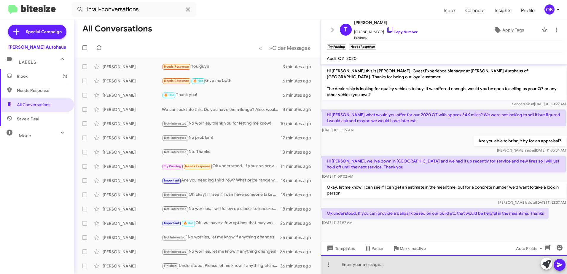
click at [365, 264] on div at bounding box center [444, 264] width 246 height 19
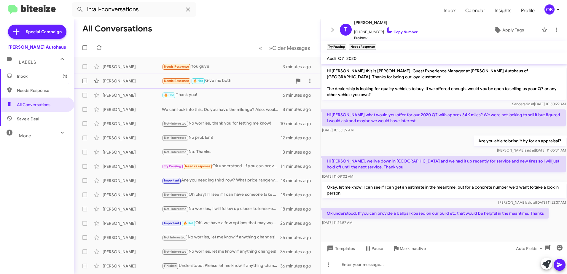
click at [223, 85] on div "Marianne Drenik Needs Response 🔥 Hot Give me both 6 minutes ago" at bounding box center [197, 81] width 237 height 12
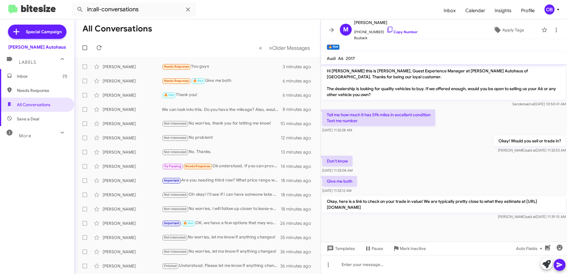
drag, startPoint x: 431, startPoint y: 207, endPoint x: 328, endPoint y: 200, distance: 103.4
click at [328, 200] on p "Okay, here is a link to check on your trade in value! We are typically pretty c…" at bounding box center [444, 204] width 244 height 17
copy p "Okay, here is a link to check on your trade in value! We are typically pretty c…"
click at [215, 81] on div "Needs Response 🔥 Hot Give me both" at bounding box center [227, 80] width 130 height 7
click at [240, 166] on div "Try Pausing Needs Response Ok understood. If you can provide a ballpark based o…" at bounding box center [227, 166] width 130 height 7
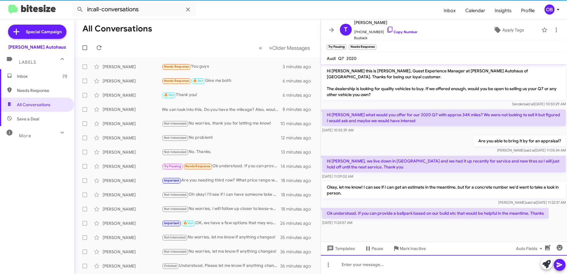
click at [361, 263] on div at bounding box center [444, 264] width 246 height 19
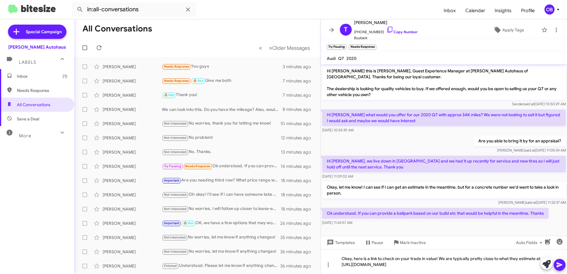
click at [561, 265] on icon at bounding box center [560, 264] width 6 height 5
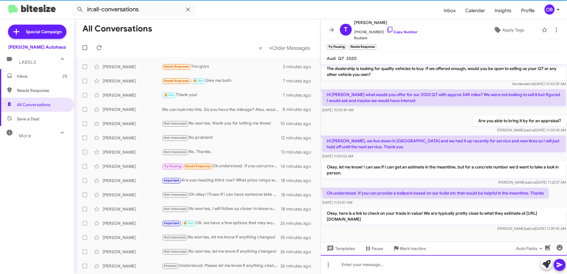
scroll to position [22, 0]
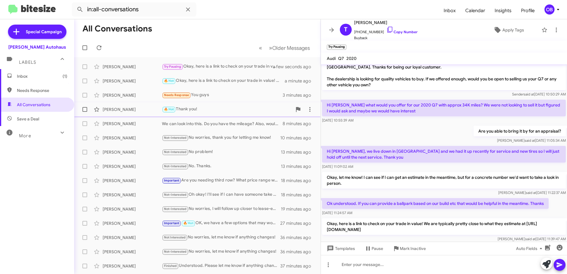
click at [235, 104] on div "[PERSON_NAME] 🔥 Hot Thank you! 7 minutes ago" at bounding box center [197, 109] width 237 height 12
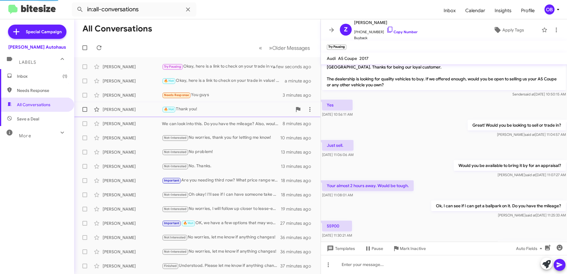
scroll to position [41, 0]
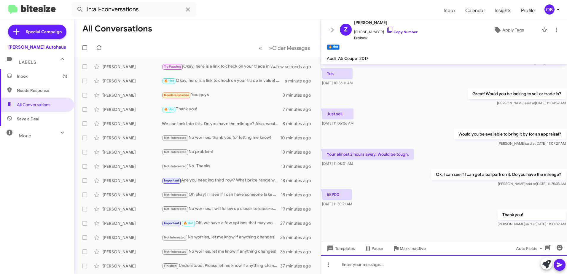
click at [388, 266] on div at bounding box center [444, 264] width 246 height 19
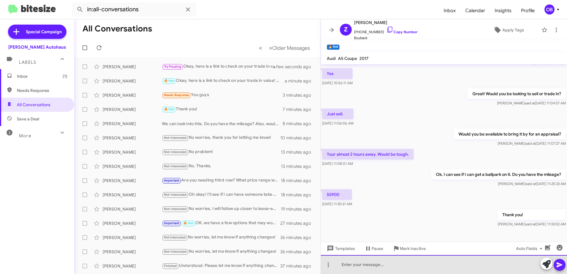
click at [358, 268] on div at bounding box center [444, 264] width 246 height 19
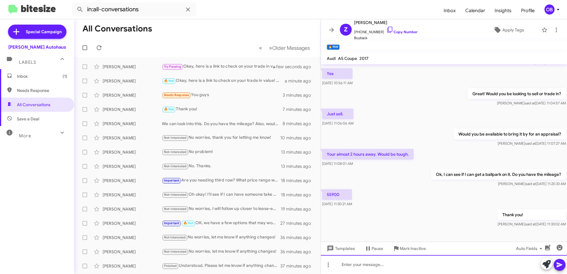
paste div
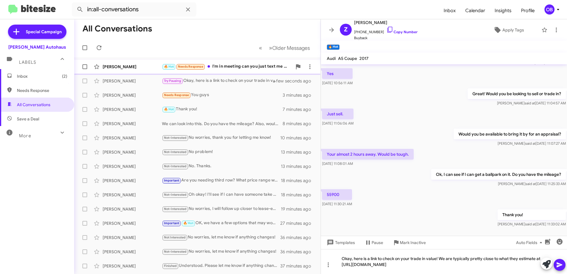
click at [245, 67] on div "🔥 Hot Needs Response I'm in meeting can you just text me both numbers?" at bounding box center [227, 66] width 130 height 7
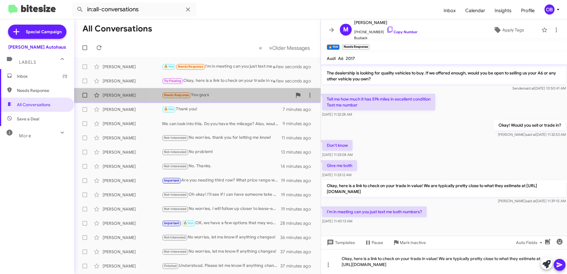
click at [213, 101] on div "[PERSON_NAME] Needs Response You guys 4 minutes ago" at bounding box center [197, 95] width 237 height 12
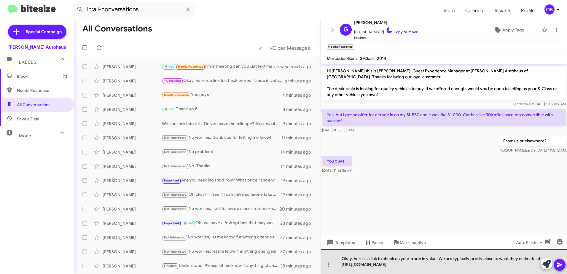
drag, startPoint x: 439, startPoint y: 264, endPoint x: 353, endPoint y: 258, distance: 86.2
click at [353, 258] on div "Okay, here is a link to check on your trade in value! We are typically pretty c…" at bounding box center [444, 261] width 246 height 25
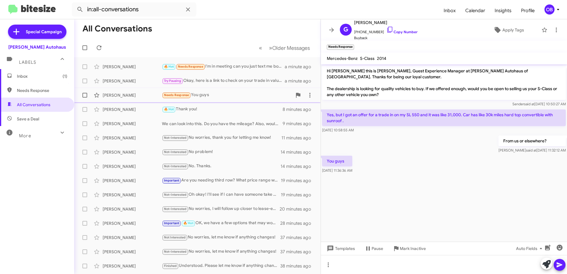
click at [232, 96] on div "Needs Response You guys" at bounding box center [227, 95] width 130 height 7
click at [215, 92] on div "Needs Response You guys" at bounding box center [227, 95] width 130 height 7
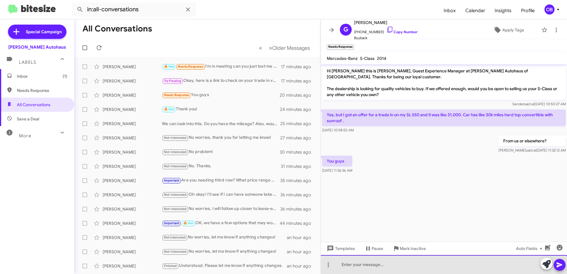
click at [378, 261] on div at bounding box center [444, 264] width 246 height 19
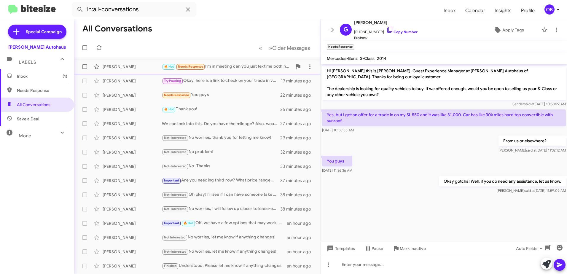
click at [227, 71] on div "Marianne Drenik 🔥 Hot Needs Response I'm in meeting can you just text me both n…" at bounding box center [197, 67] width 237 height 12
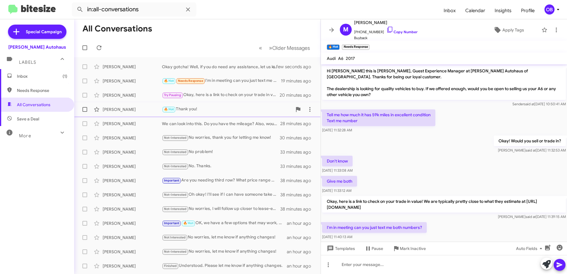
click at [230, 109] on div "🔥 Hot Thank you!" at bounding box center [227, 109] width 130 height 7
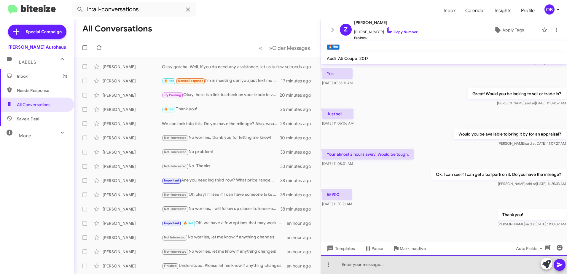
click at [370, 271] on div at bounding box center [444, 264] width 246 height 19
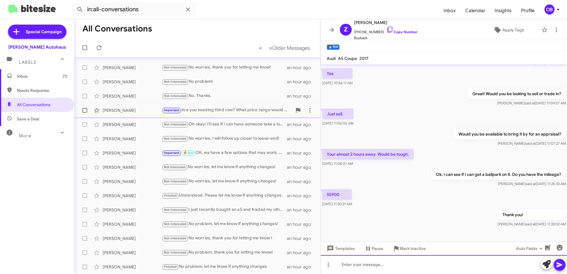
scroll to position [0, 0]
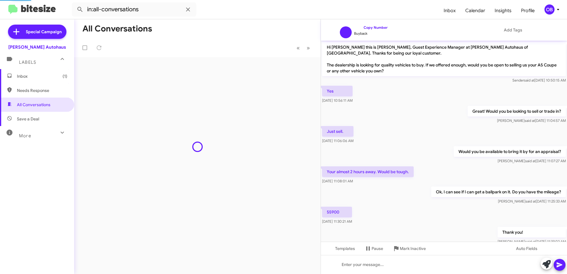
scroll to position [17, 0]
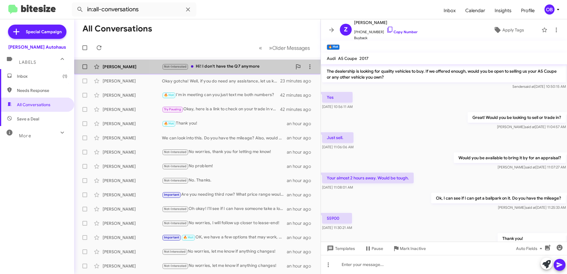
click at [258, 71] on div "[PERSON_NAME] Not-Interested Hi! I don't have the Q7 anymore a minute ago" at bounding box center [197, 67] width 237 height 12
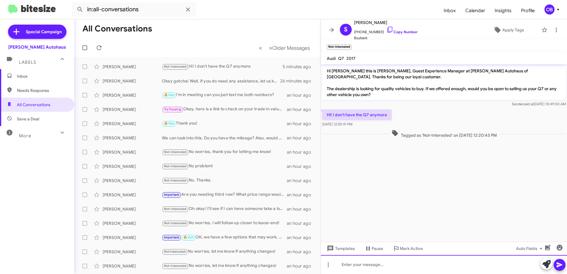
click at [369, 261] on div at bounding box center [444, 264] width 246 height 19
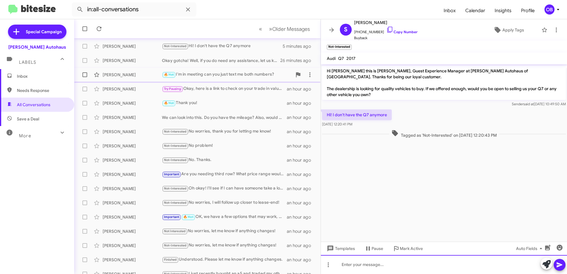
scroll to position [30, 0]
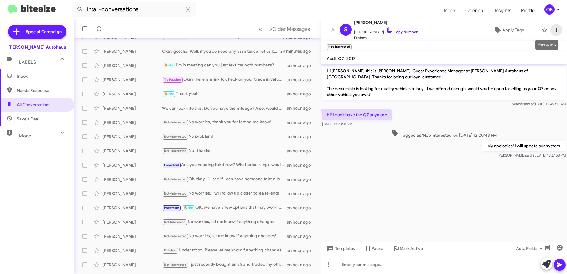
click at [553, 32] on icon at bounding box center [556, 29] width 7 height 7
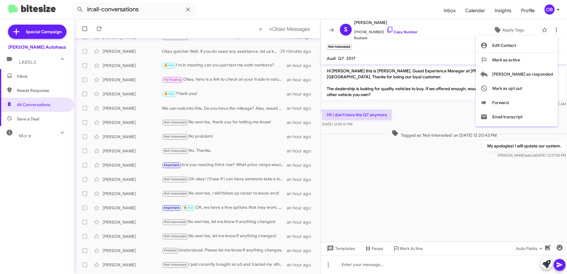
click at [478, 164] on div at bounding box center [283, 137] width 567 height 274
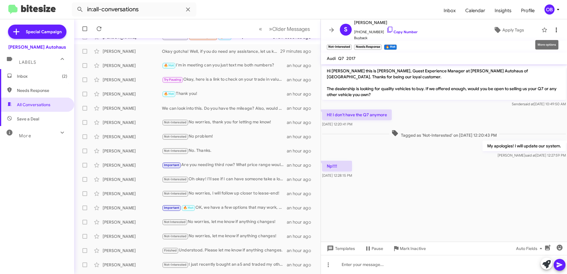
click at [553, 32] on icon at bounding box center [556, 29] width 7 height 7
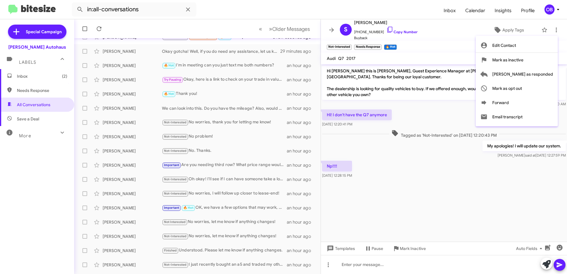
click at [375, 45] on div at bounding box center [283, 137] width 567 height 274
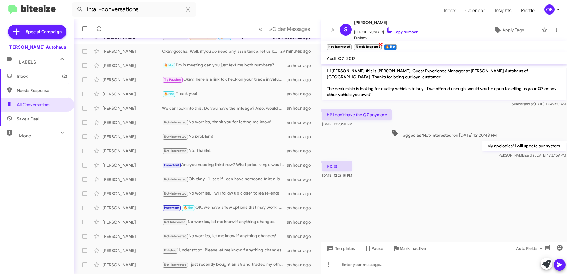
click at [381, 44] on span "×" at bounding box center [380, 44] width 5 height 7
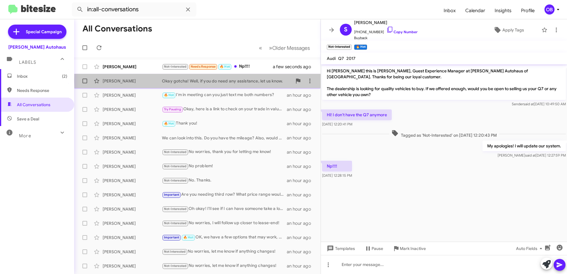
click at [267, 81] on div "Okay gotcha! Well, if you do need any assistance, let us know." at bounding box center [227, 81] width 130 height 6
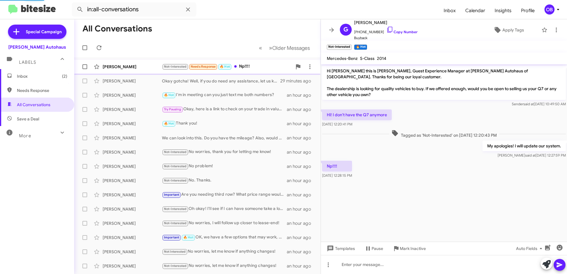
click at [260, 64] on div "Not-Interested Needs Response 🔥 Hot Np!!!!" at bounding box center [227, 66] width 130 height 7
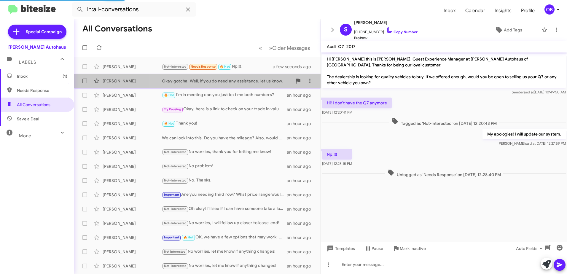
click at [255, 80] on div "Okay gotcha! Well, if you do need any assistance, let us know." at bounding box center [227, 81] width 130 height 6
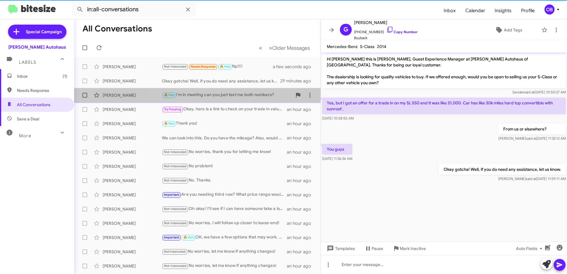
click at [220, 98] on div "🔥 Hot I'm in meeting can you just text me both numbers?" at bounding box center [227, 95] width 130 height 7
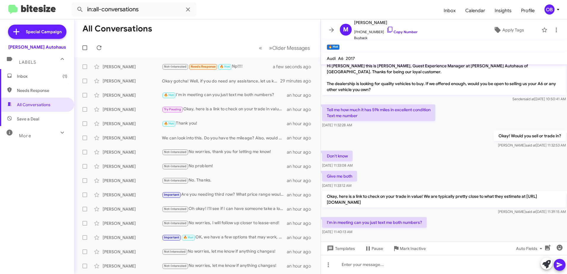
scroll to position [10, 0]
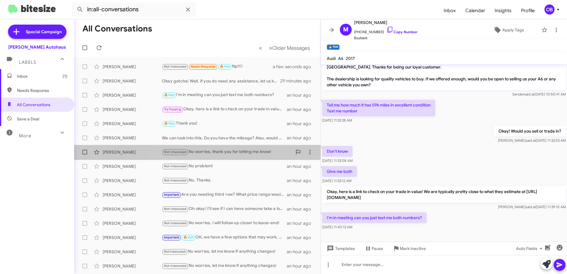
click at [204, 155] on div "Not-Interested No worries, thank you for letting me know!" at bounding box center [227, 152] width 130 height 7
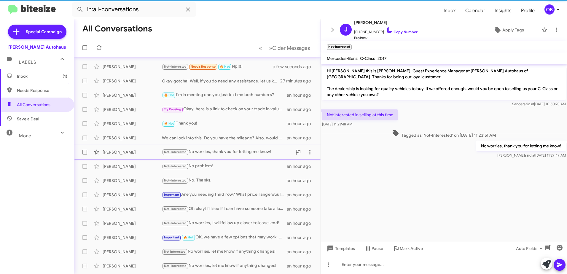
scroll to position [30, 0]
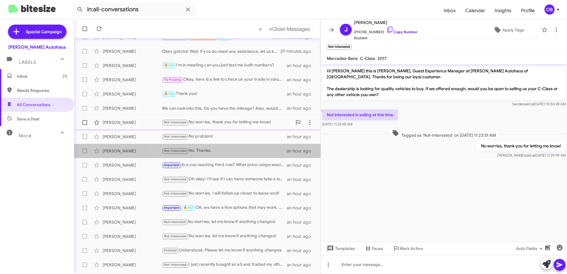
click at [204, 155] on div "James Lazar Not-Interested No. Thanks. an hour ago" at bounding box center [197, 151] width 237 height 12
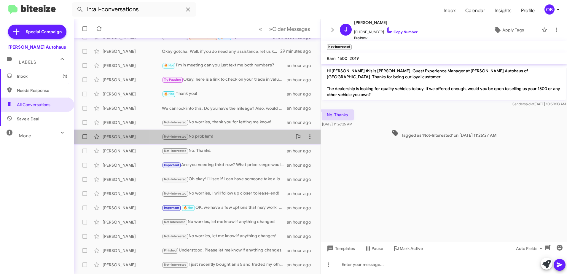
click at [206, 137] on div "Not-Interested No problem!" at bounding box center [227, 136] width 130 height 7
